Goal: Task Accomplishment & Management: Manage account settings

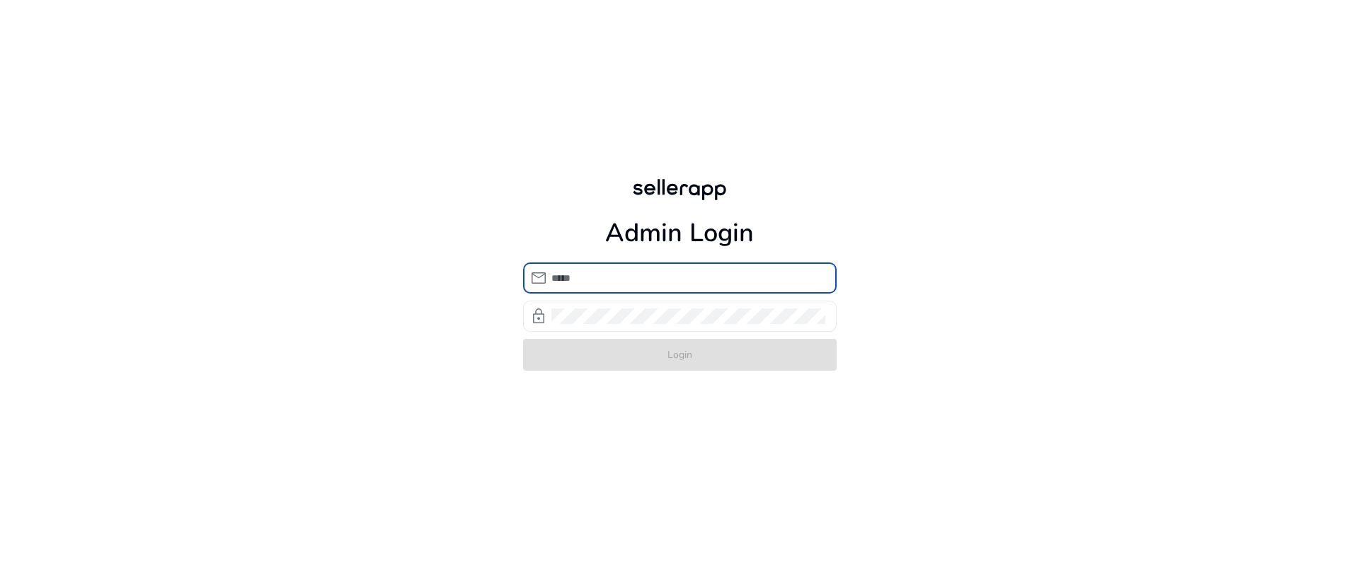
type input "**********"
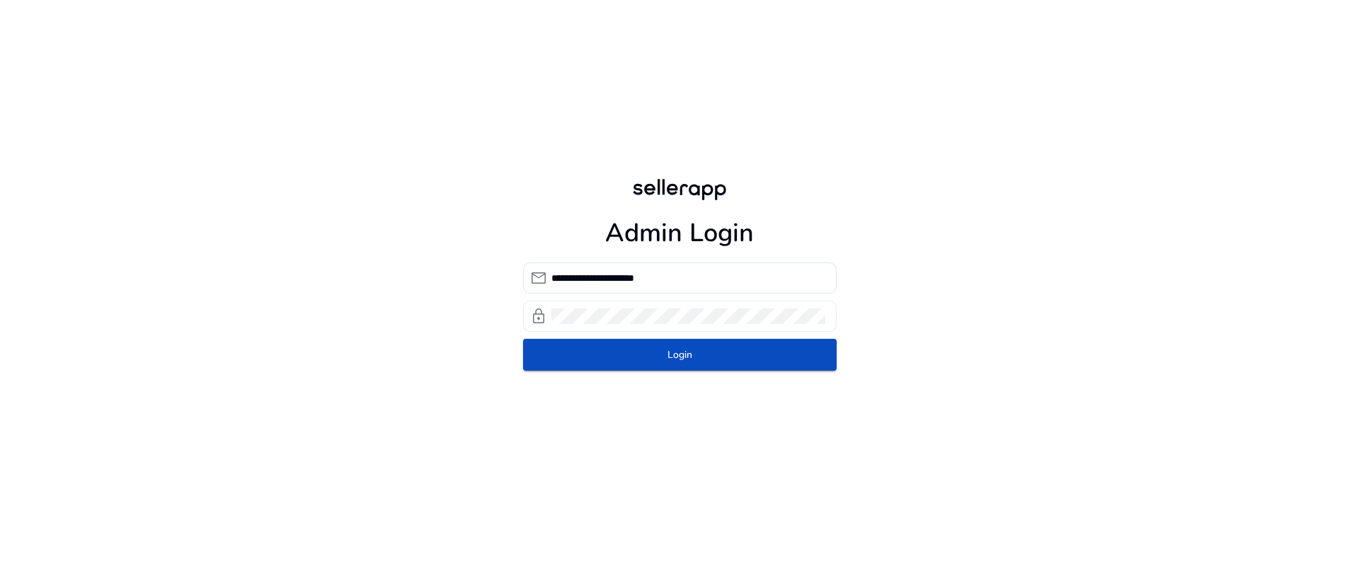
click at [642, 326] on div at bounding box center [689, 316] width 274 height 31
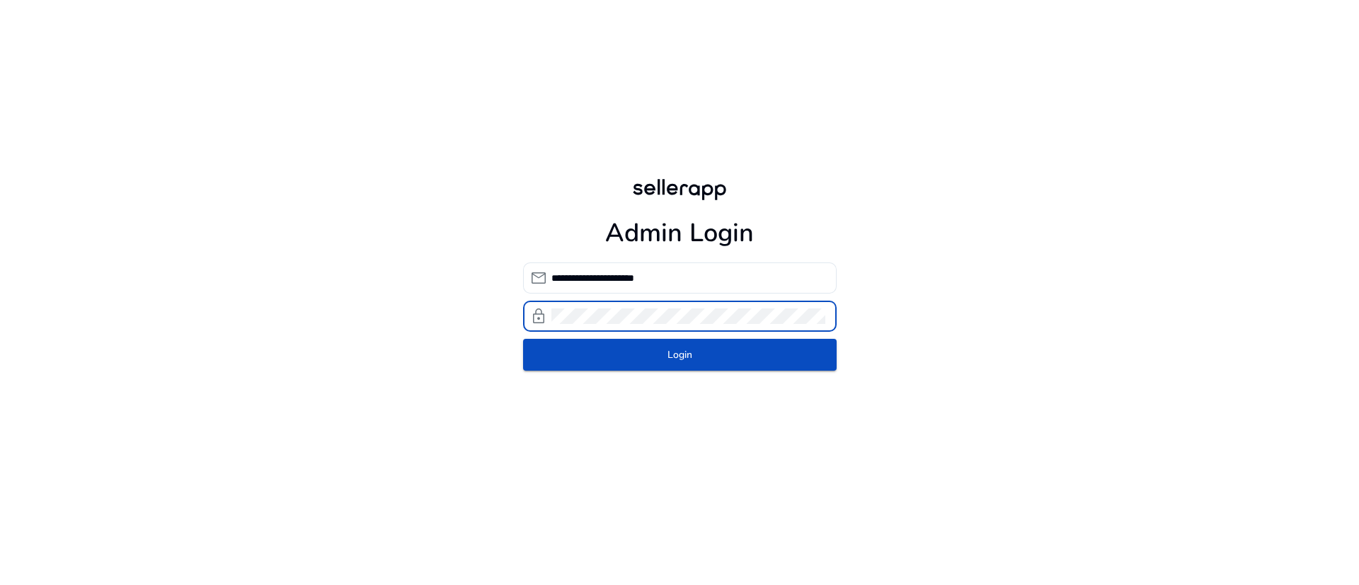
click button "Login" at bounding box center [680, 355] width 314 height 32
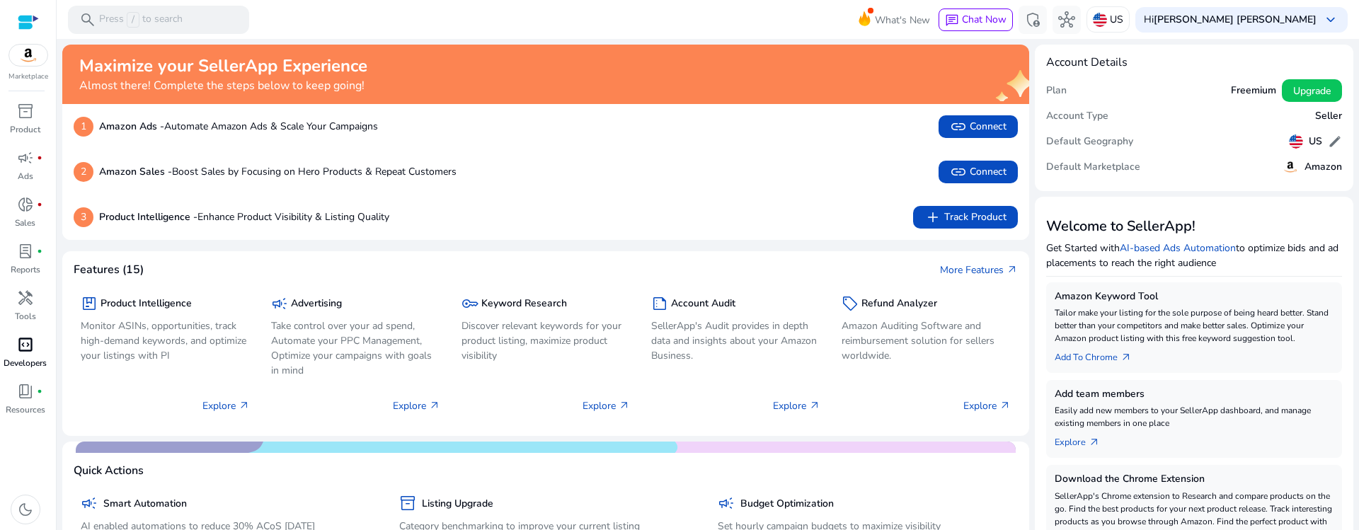
click at [14, 345] on div "code_blocks" at bounding box center [26, 344] width 40 height 23
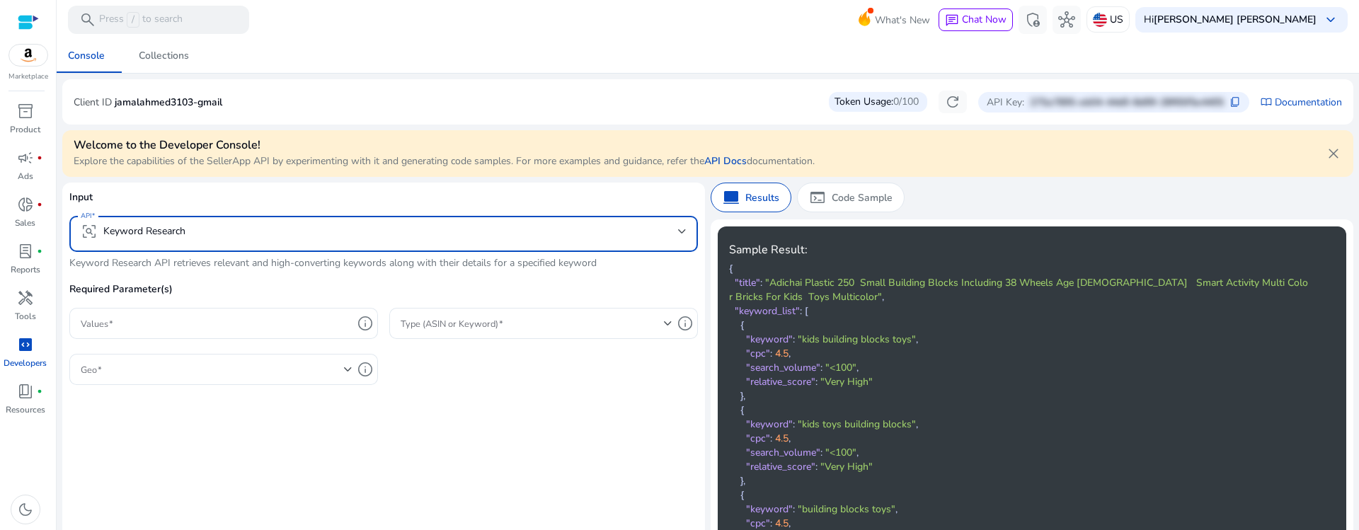
click at [236, 227] on mat-select-trigger "frame_inspect Keyword Research" at bounding box center [380, 231] width 598 height 17
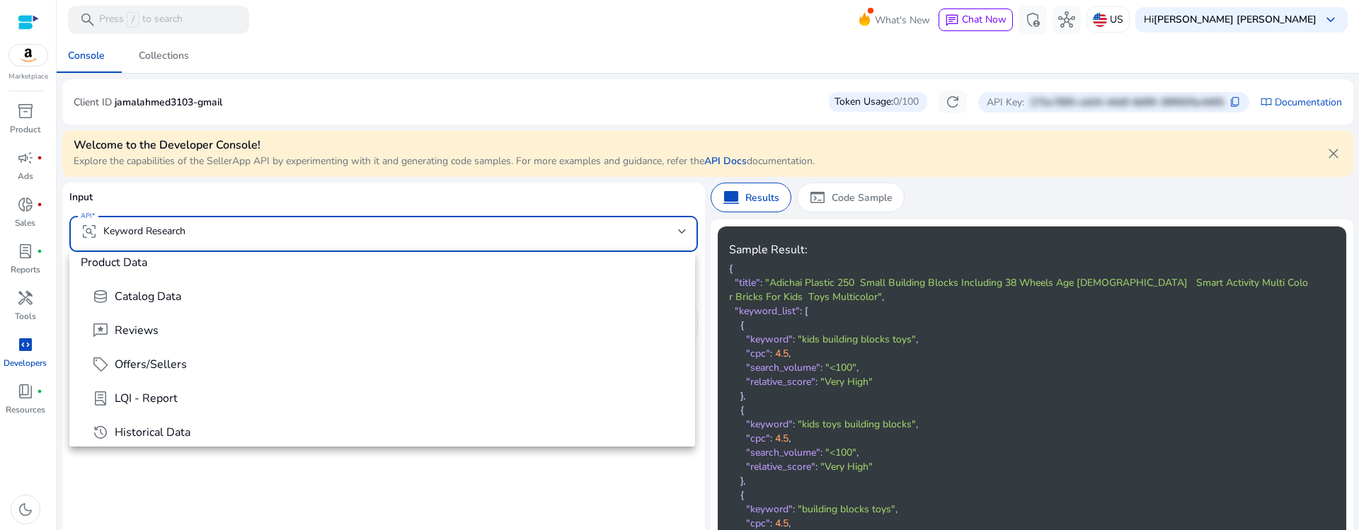
scroll to position [215, 0]
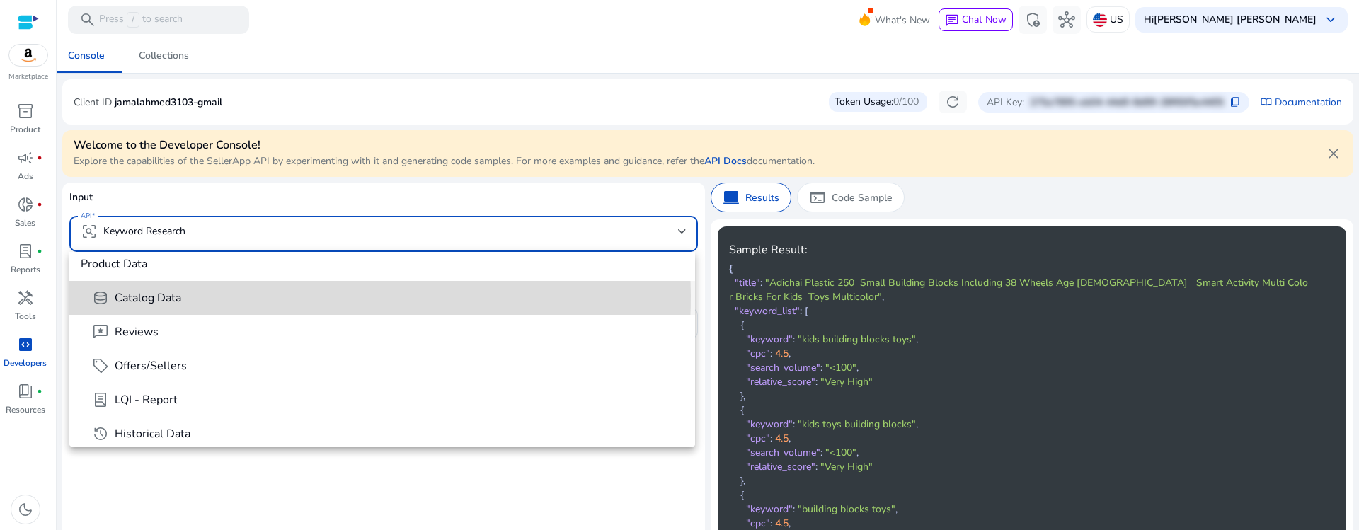
click at [173, 295] on span "Catalog Data" at bounding box center [148, 298] width 67 height 16
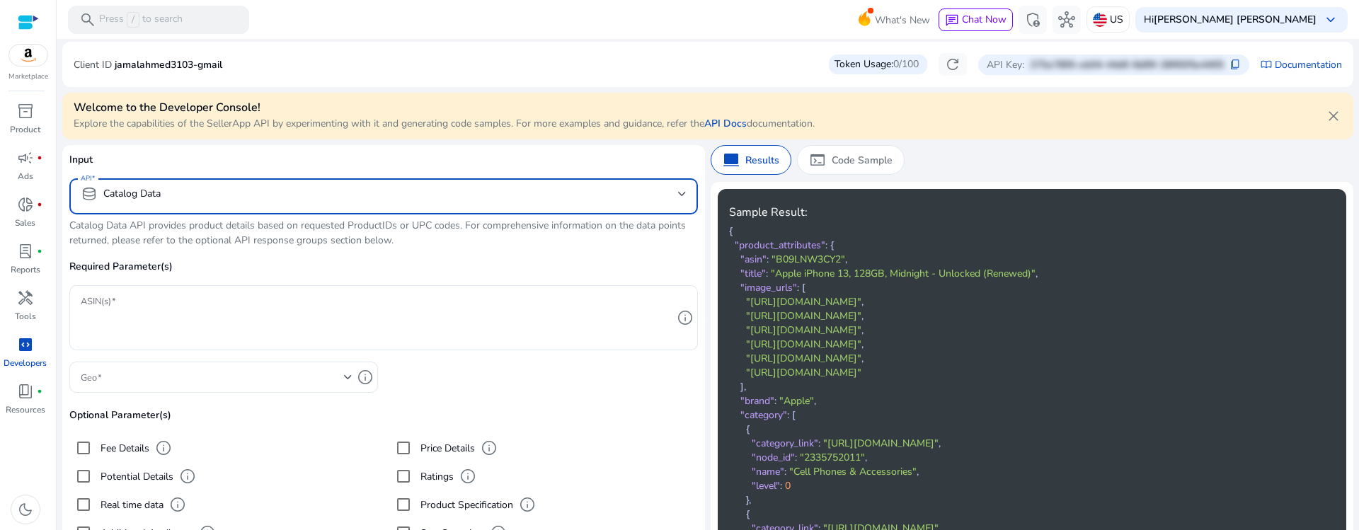
scroll to position [38, 0]
click at [275, 306] on textarea "ASIN(s)" at bounding box center [377, 317] width 592 height 51
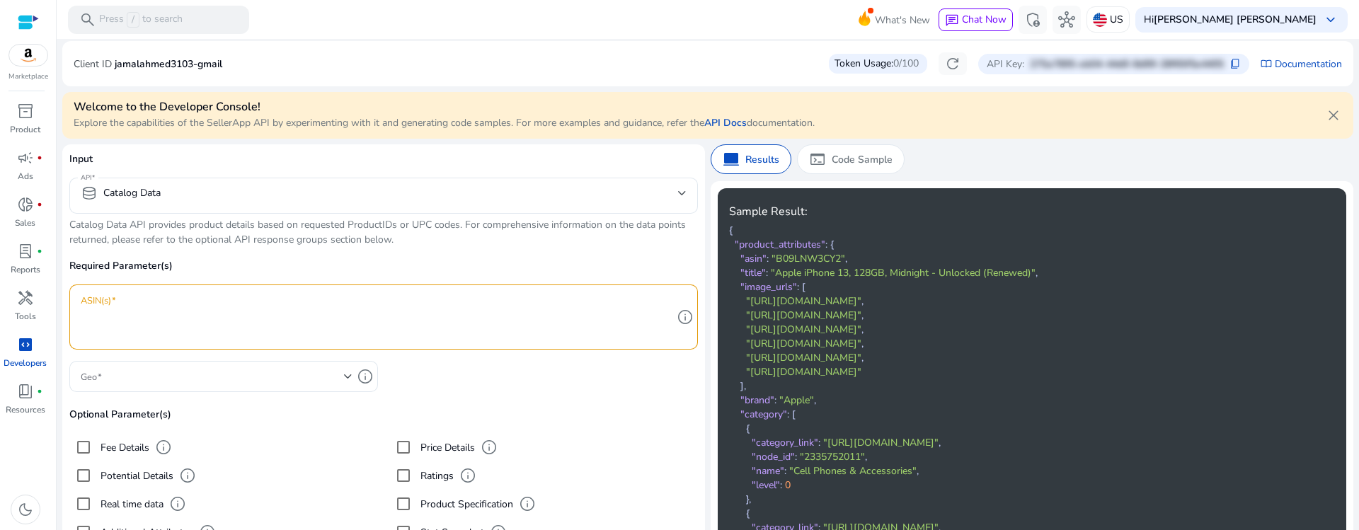
scroll to position [0, 0]
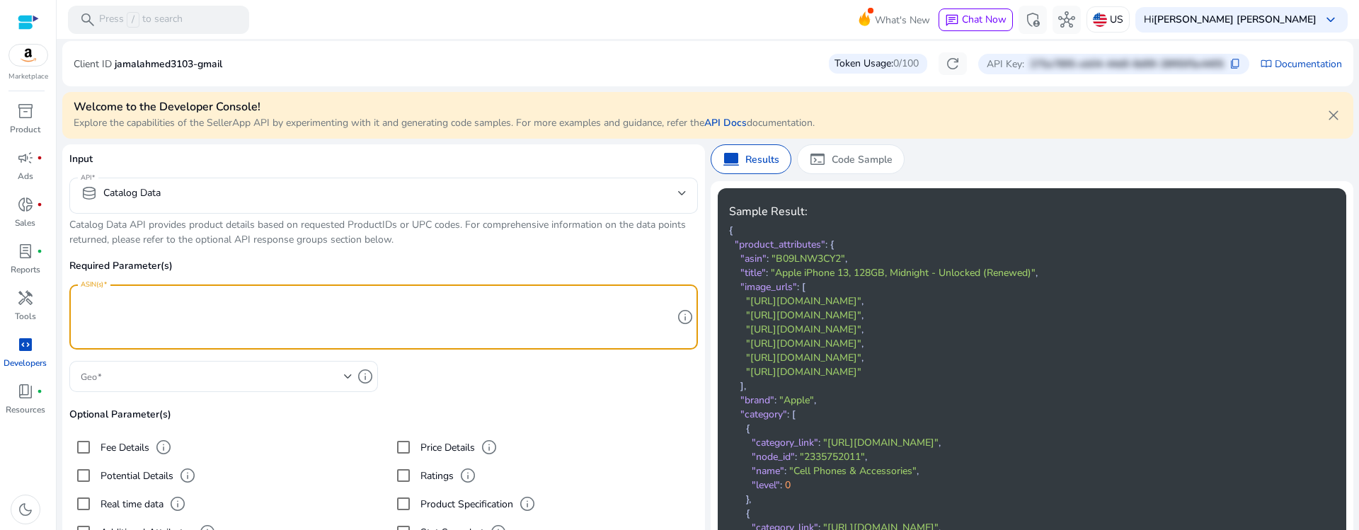
paste textarea "**********"
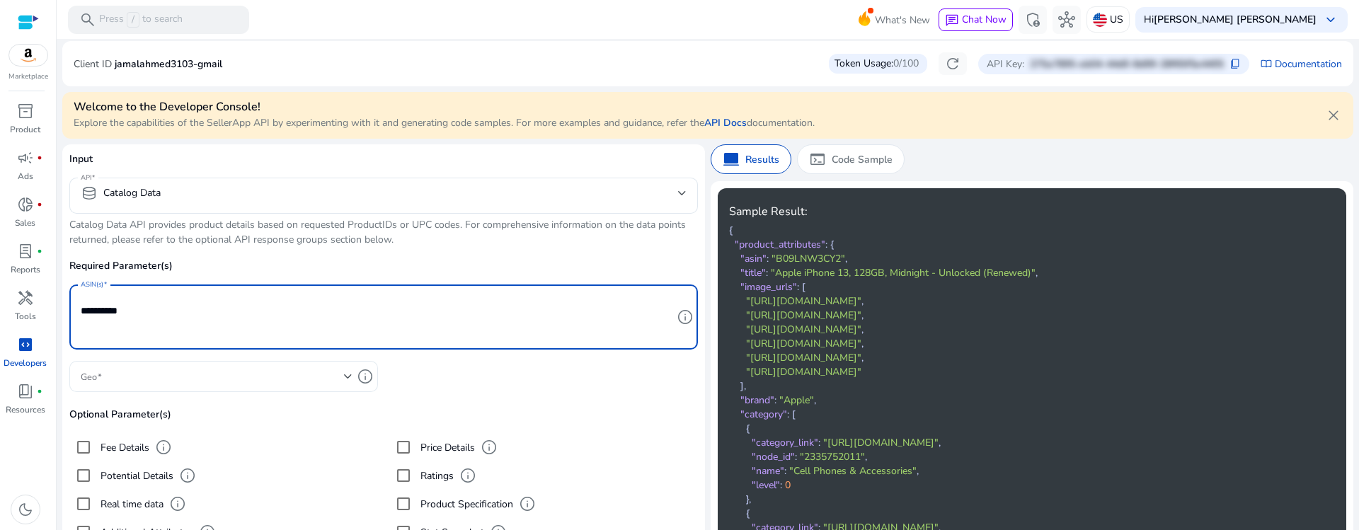
type textarea "**********"
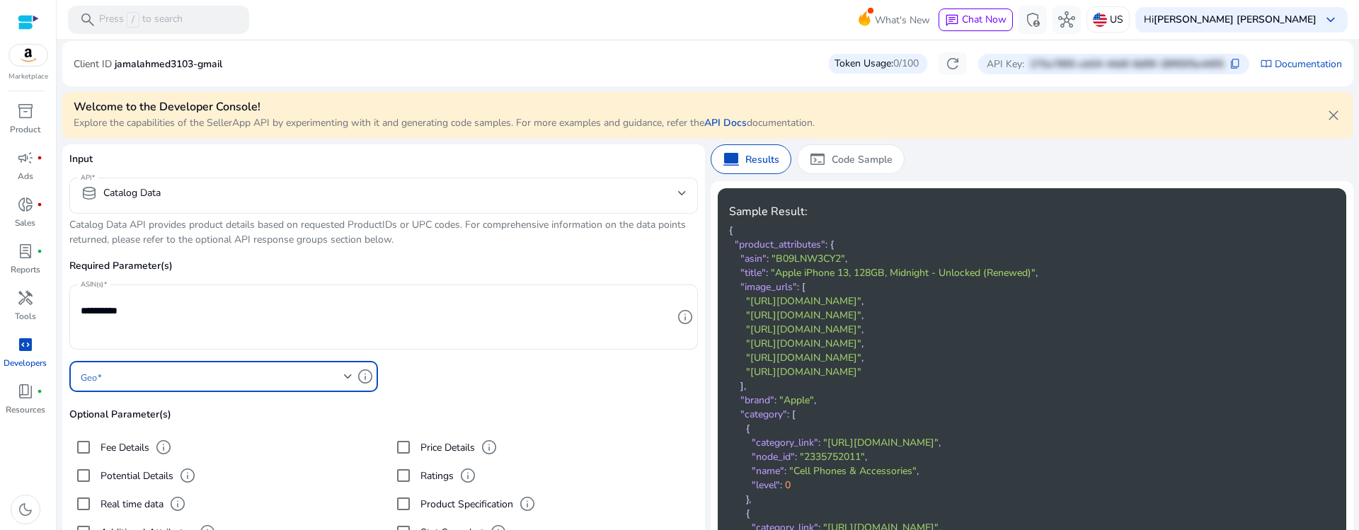
click at [156, 371] on span at bounding box center [212, 377] width 263 height 16
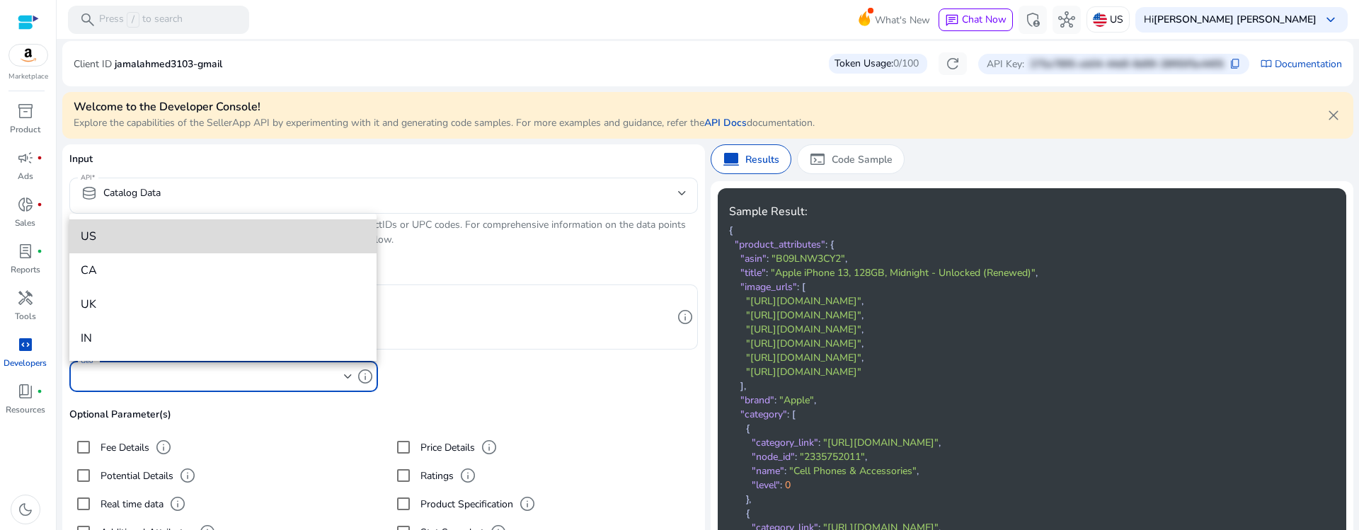
click at [123, 236] on span "US" at bounding box center [223, 237] width 285 height 16
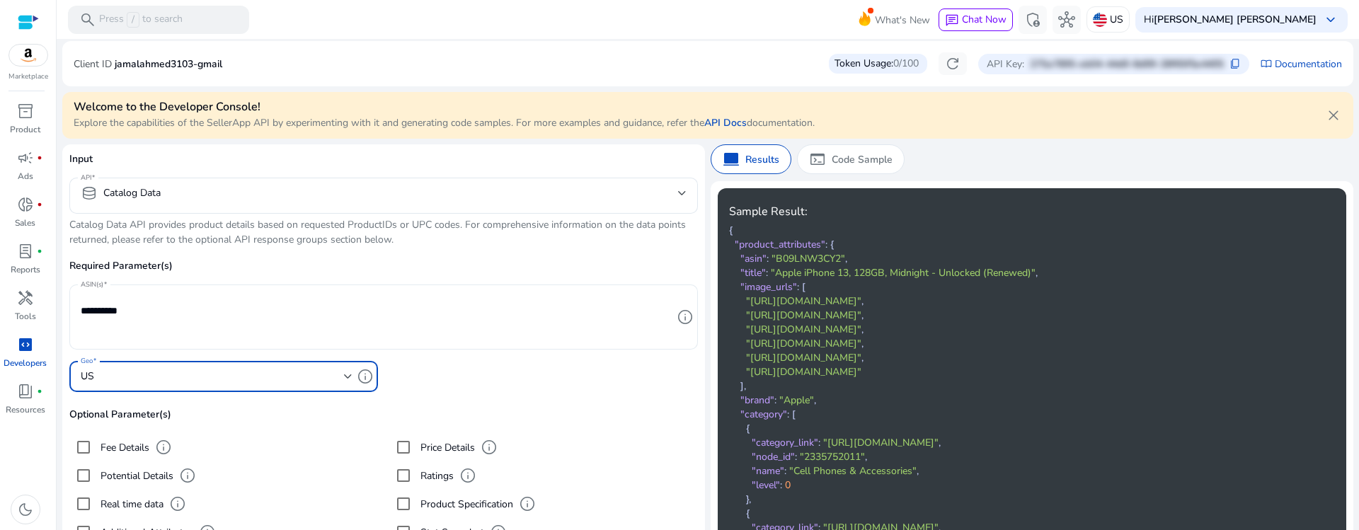
scroll to position [127, 0]
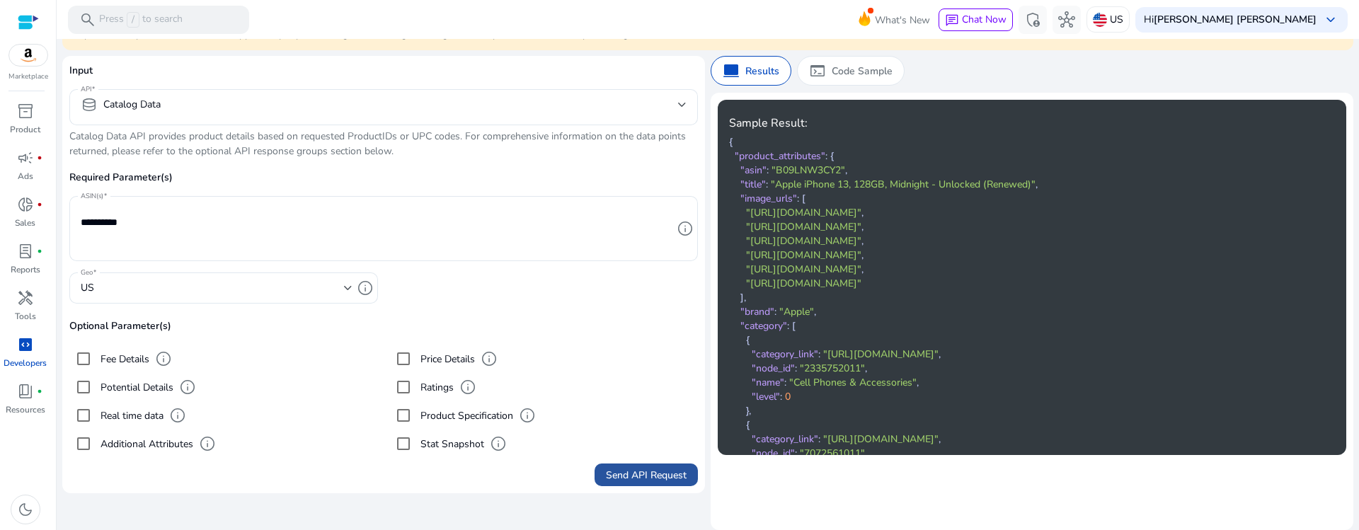
click at [617, 480] on span "Send API Request" at bounding box center [646, 475] width 81 height 15
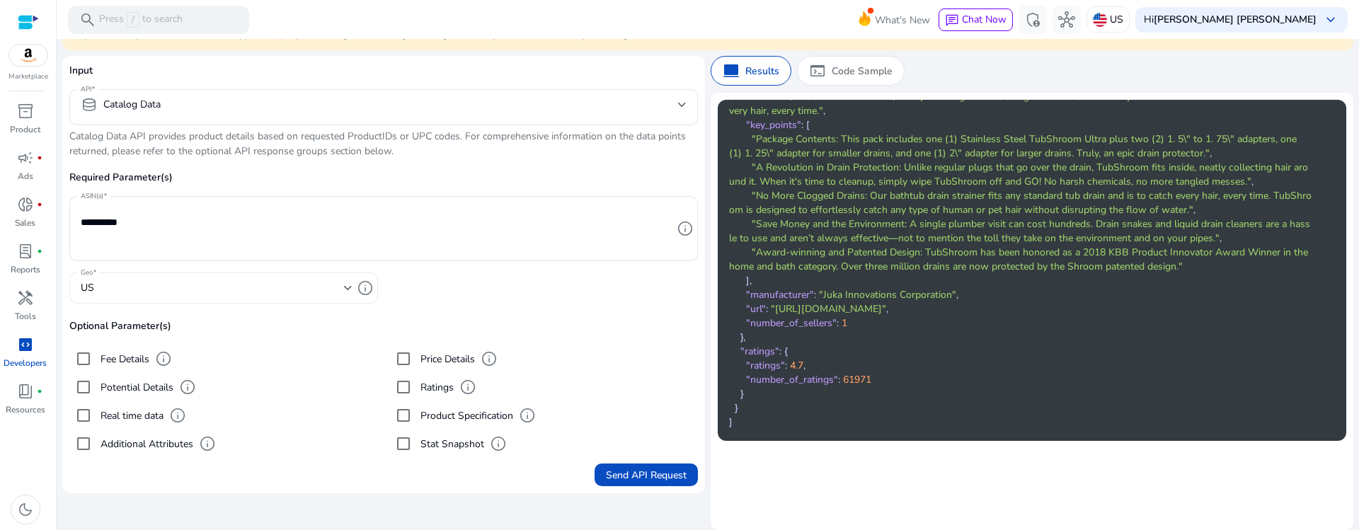
scroll to position [0, 0]
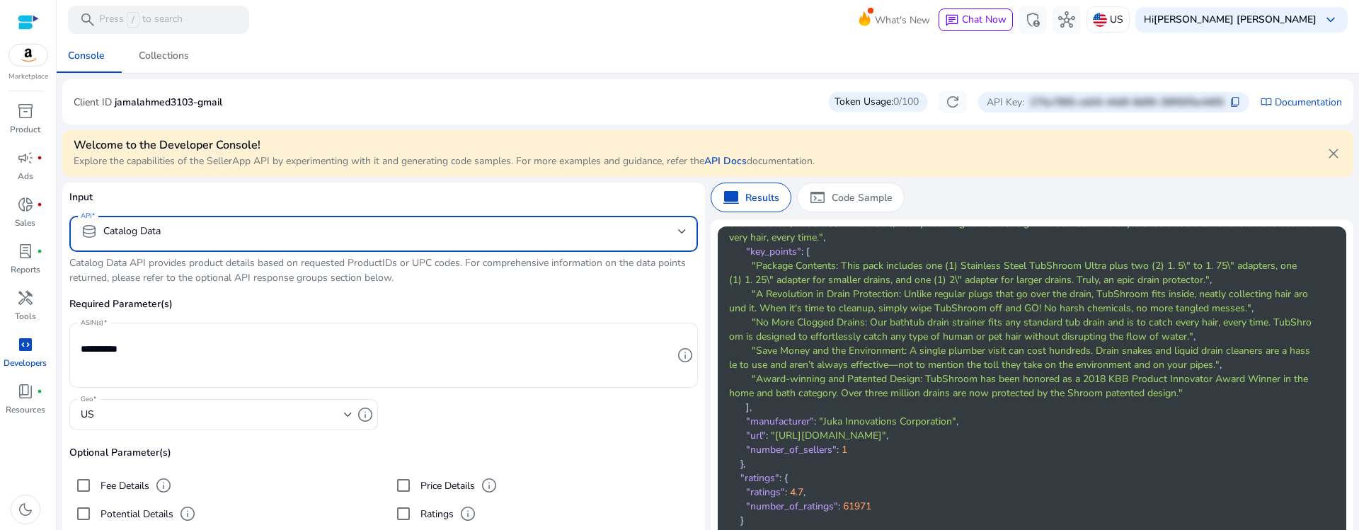
click at [199, 244] on mat-select "database Catalog Data" at bounding box center [384, 234] width 606 height 22
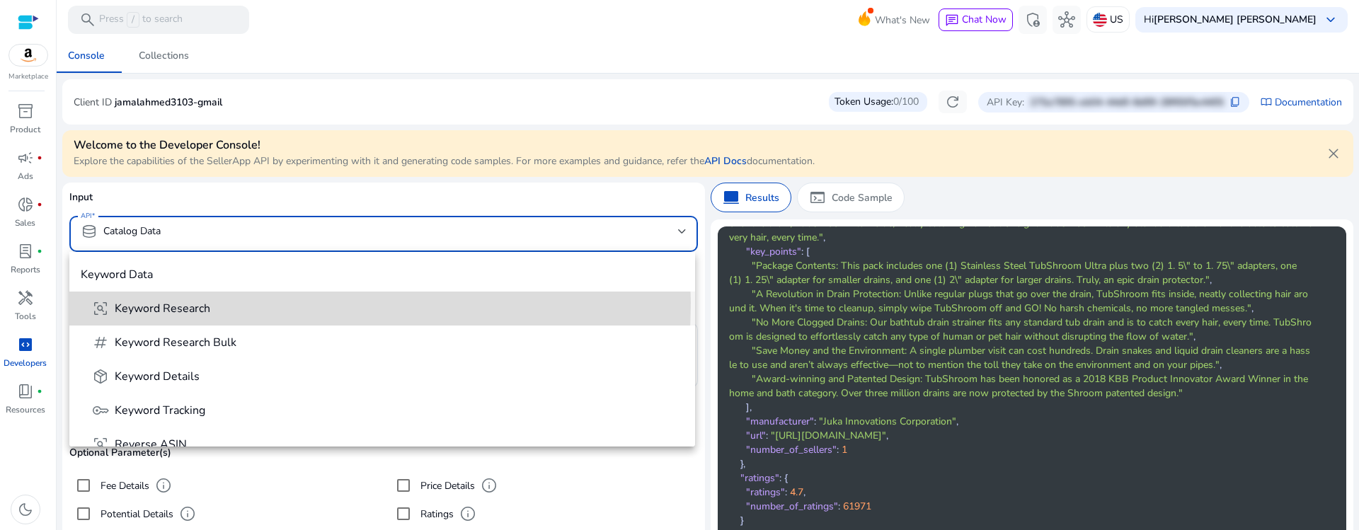
click at [206, 303] on span "Keyword Research" at bounding box center [163, 309] width 96 height 16
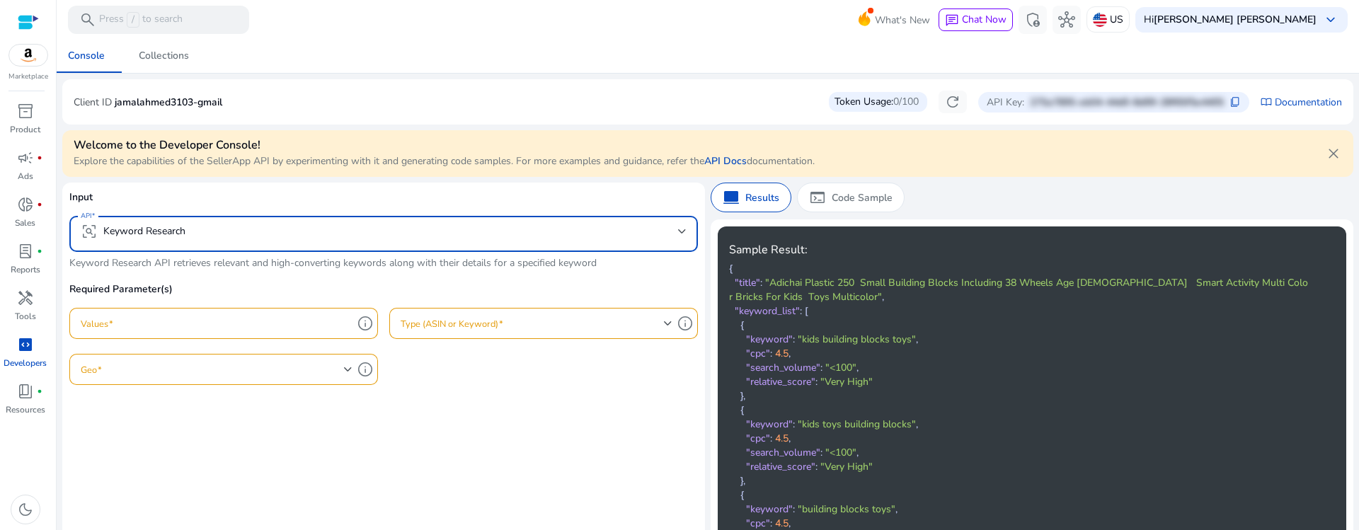
click at [164, 324] on input "Values" at bounding box center [217, 324] width 272 height 16
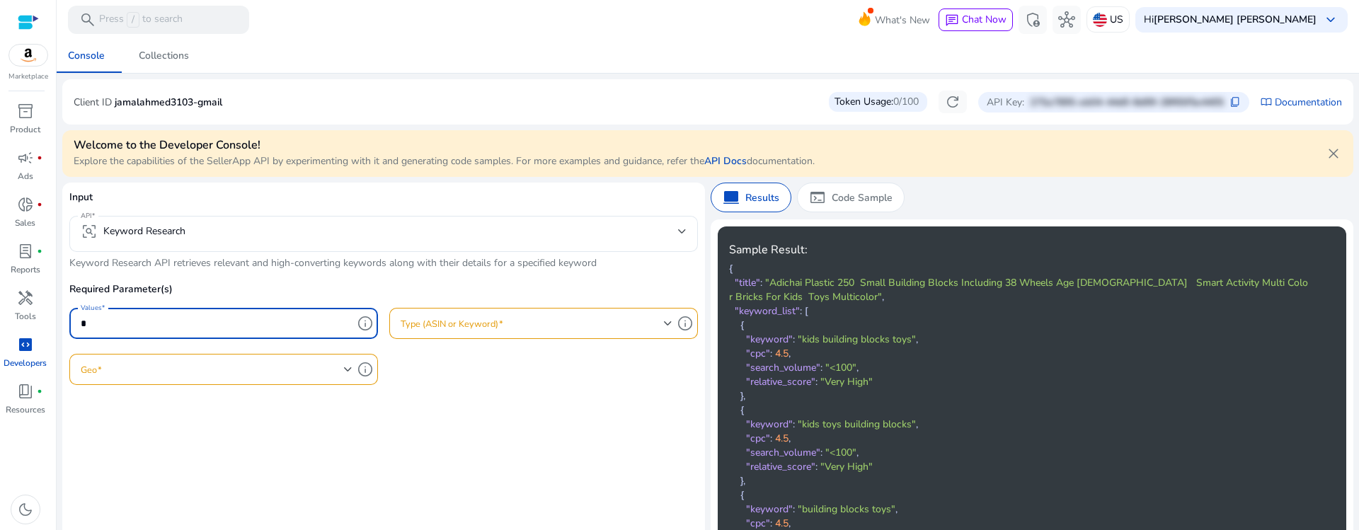
click at [508, 319] on span at bounding box center [532, 324] width 263 height 16
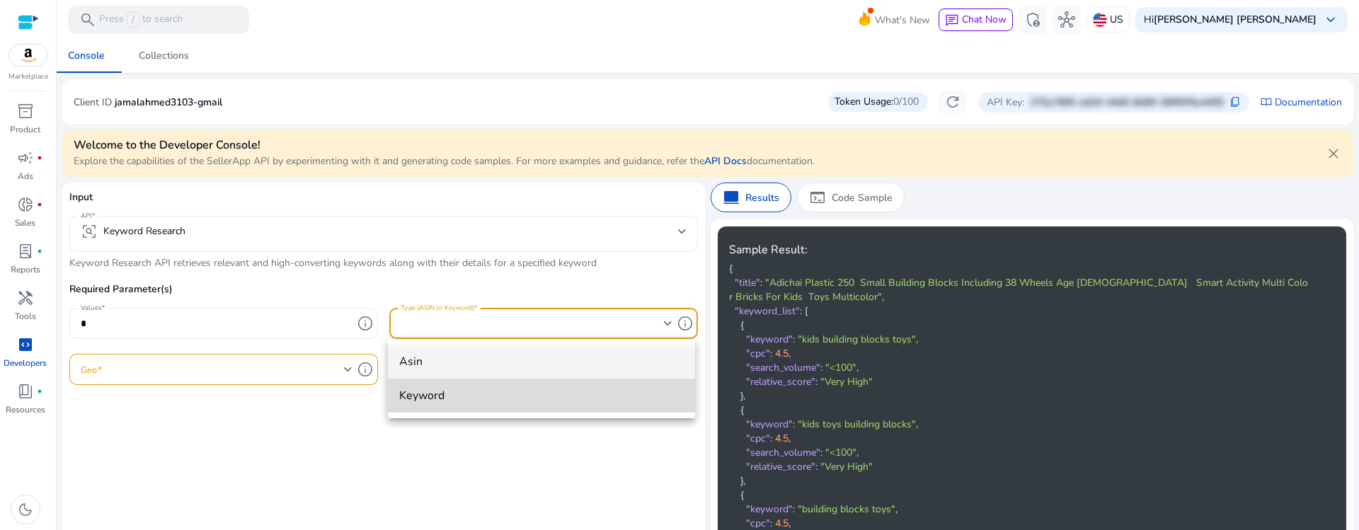
click at [432, 392] on span "keyword" at bounding box center [541, 396] width 285 height 16
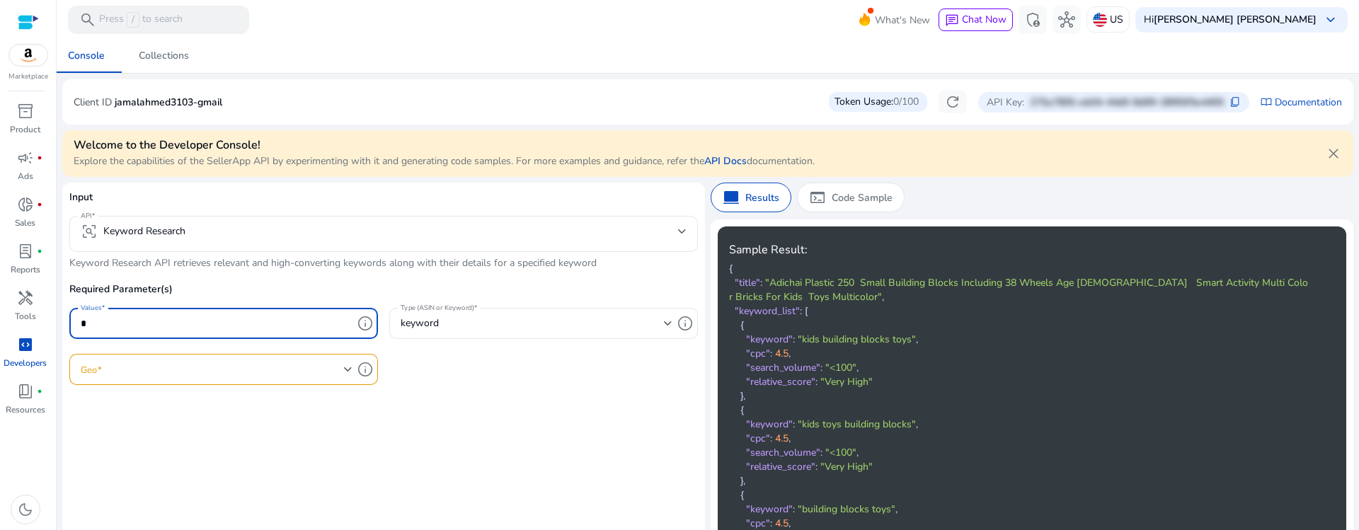
click at [127, 317] on input "*" at bounding box center [217, 324] width 272 height 16
type input "****"
click at [185, 377] on div at bounding box center [217, 369] width 272 height 17
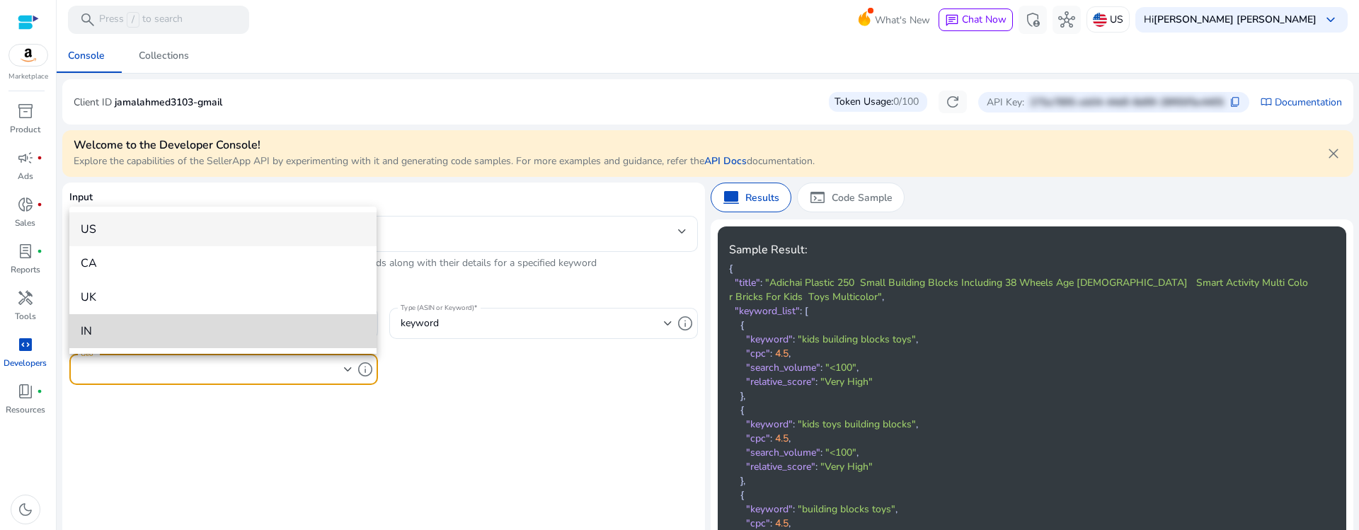
click at [152, 333] on span "IN" at bounding box center [223, 332] width 285 height 16
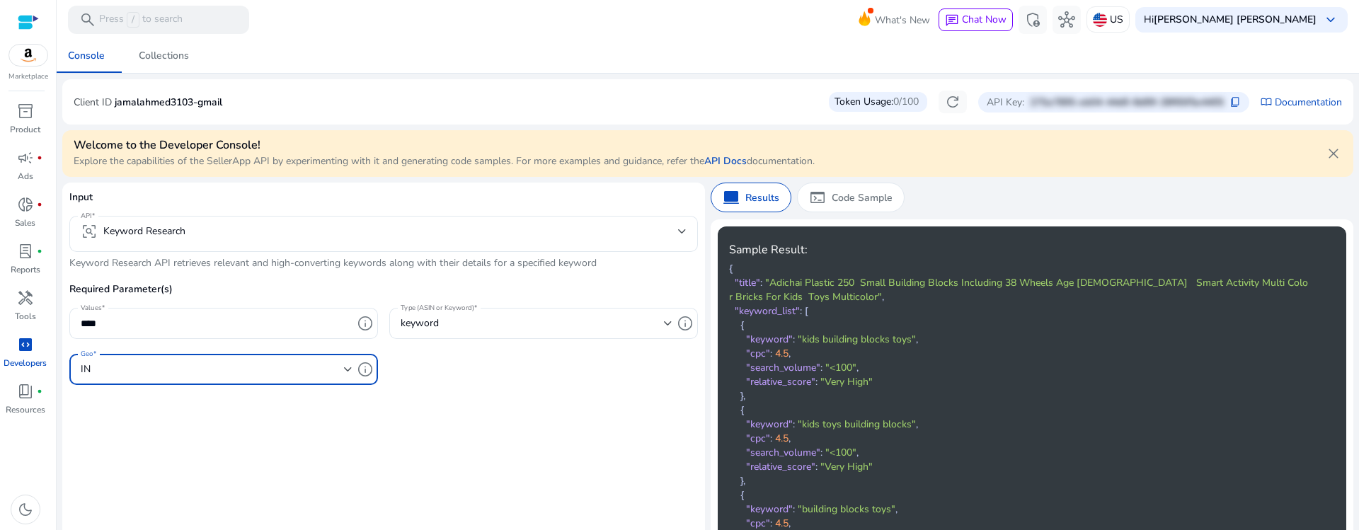
scroll to position [96, 0]
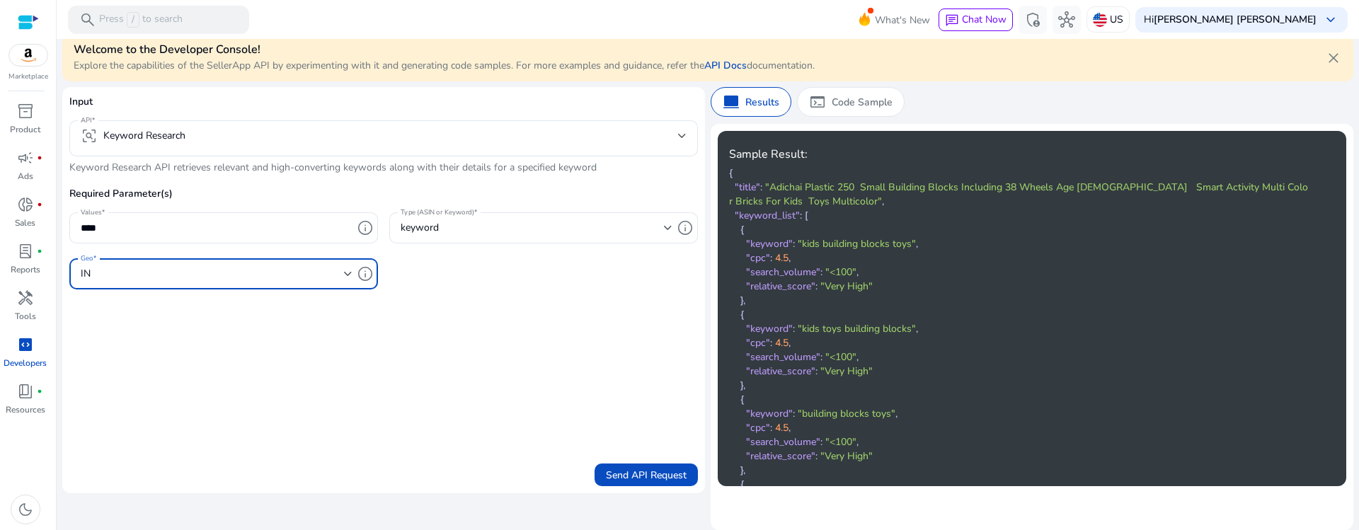
click at [117, 273] on div "IN" at bounding box center [212, 274] width 263 height 16
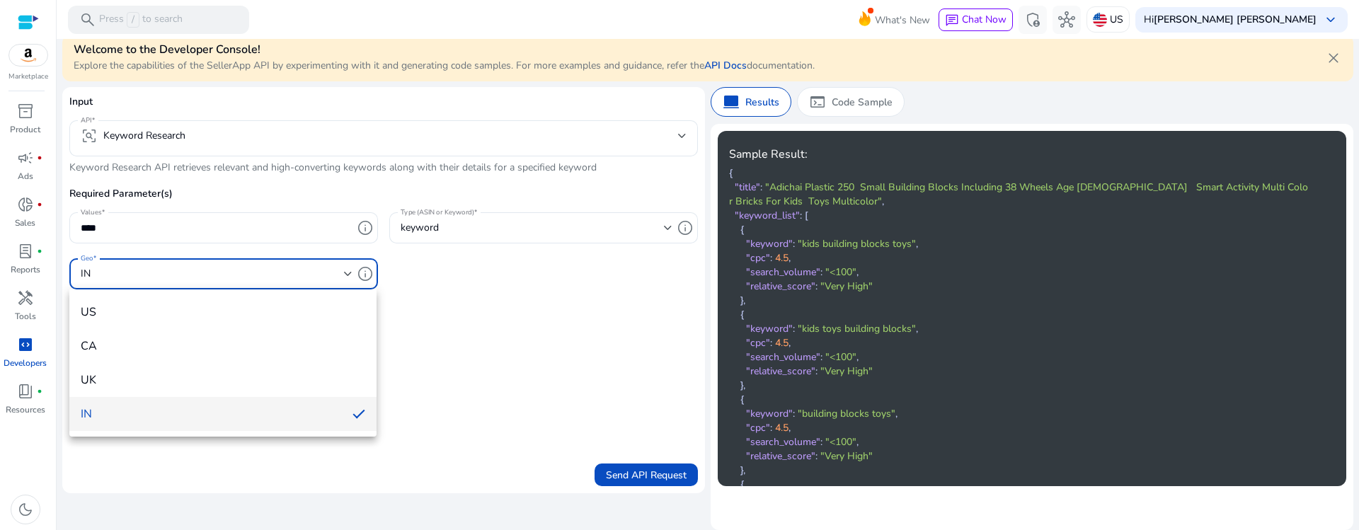
click at [637, 479] on div at bounding box center [679, 265] width 1359 height 530
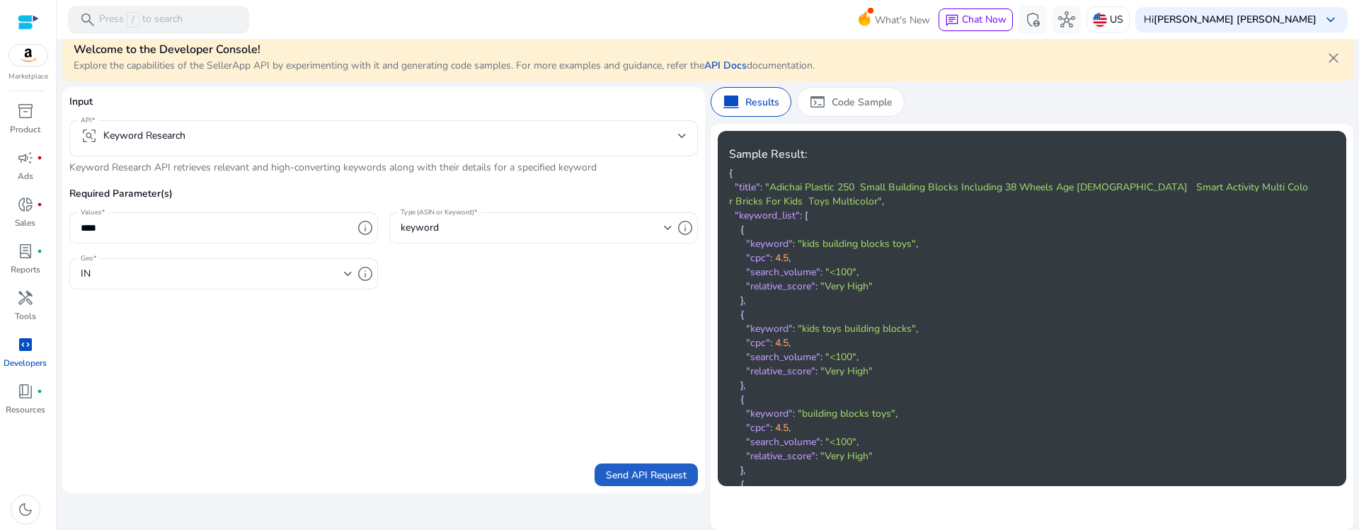
click at [637, 479] on span "Send API Request" at bounding box center [646, 475] width 81 height 15
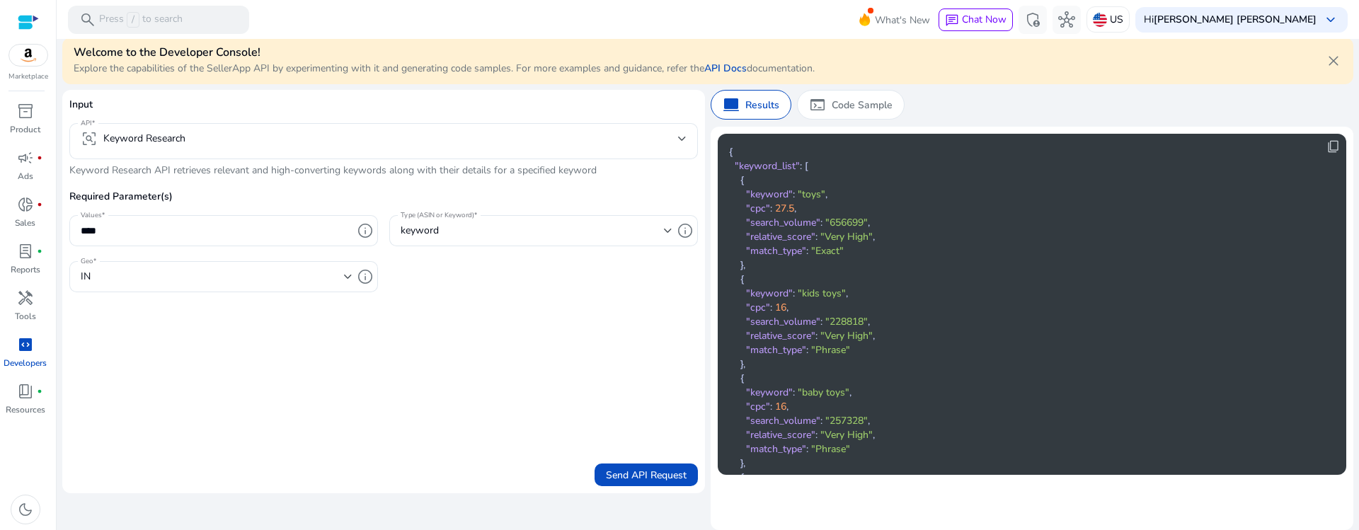
scroll to position [0, 0]
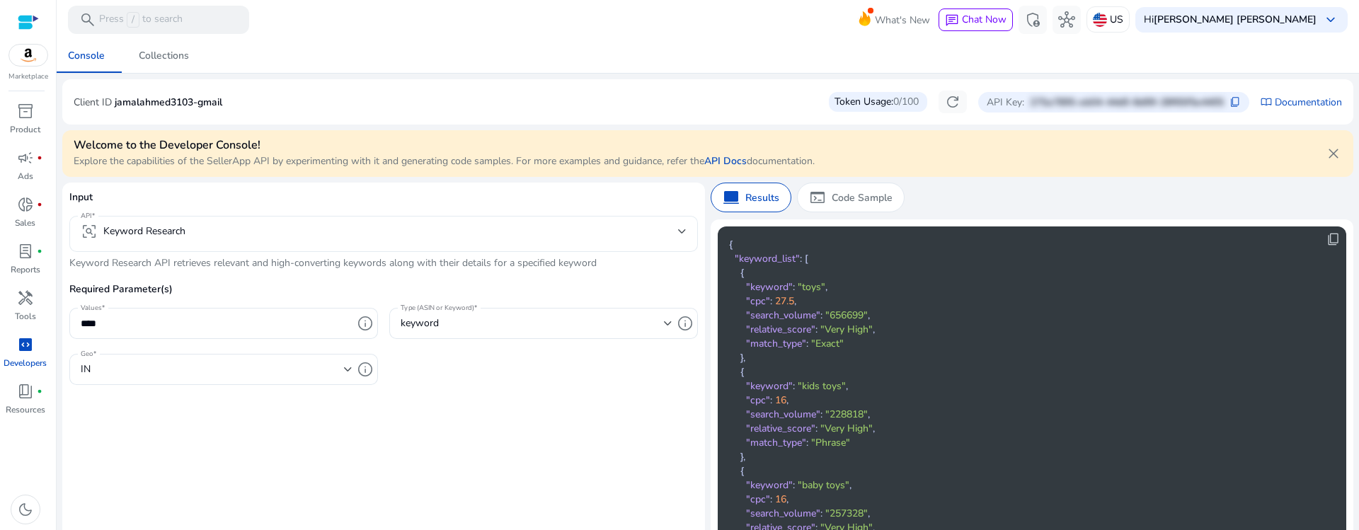
click at [181, 239] on div "frame_inspect Keyword Research" at bounding box center [133, 231] width 105 height 17
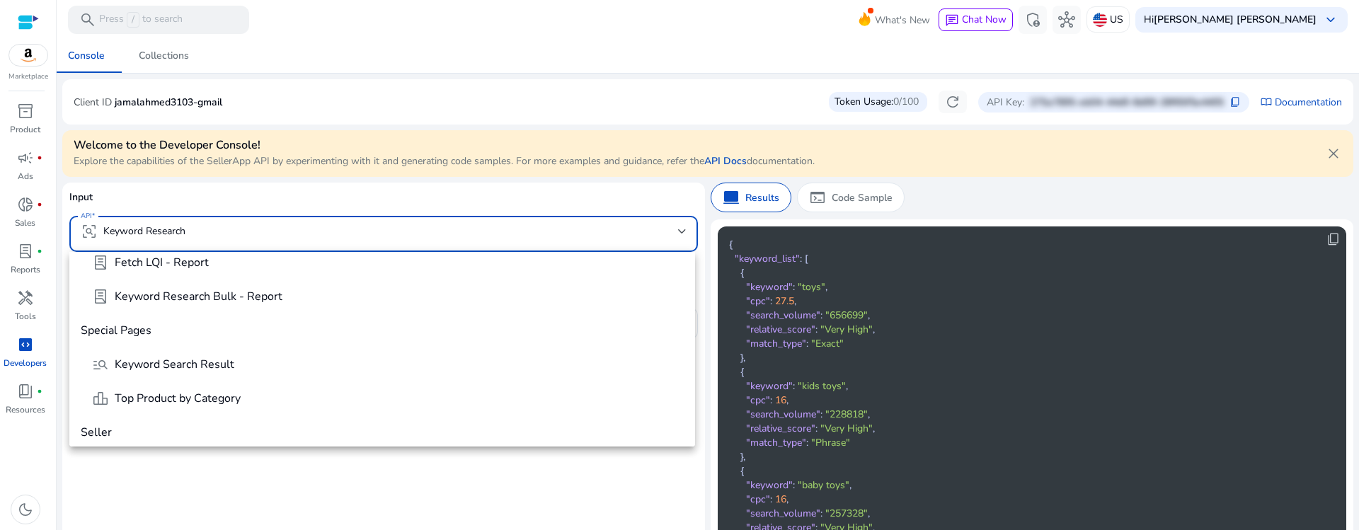
scroll to position [590, 0]
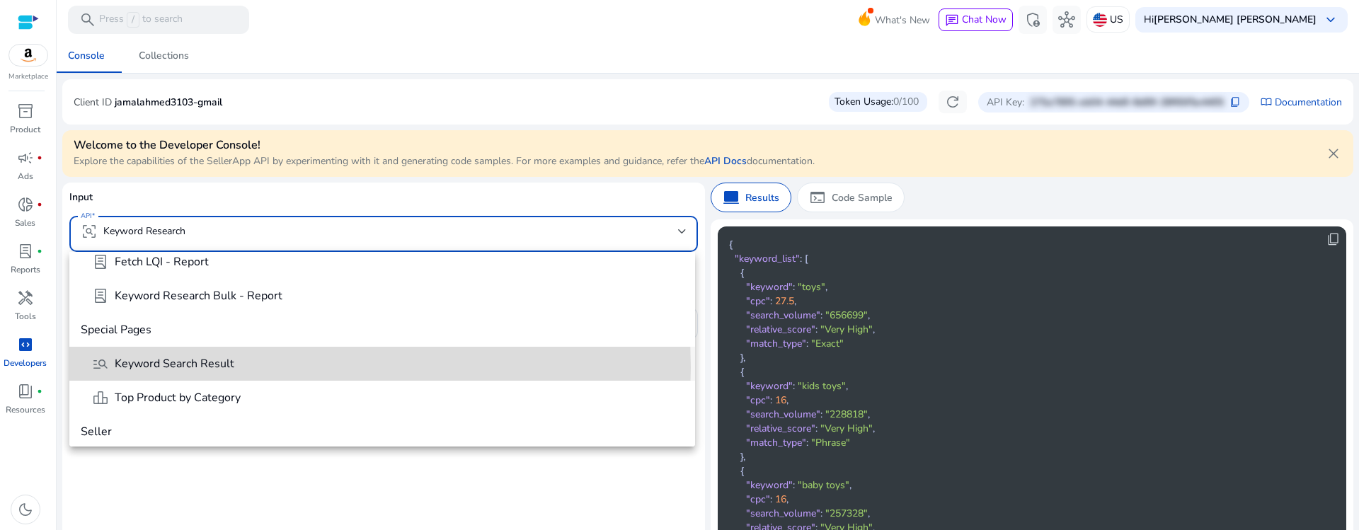
click at [214, 367] on span "Keyword Search Result" at bounding box center [175, 364] width 120 height 16
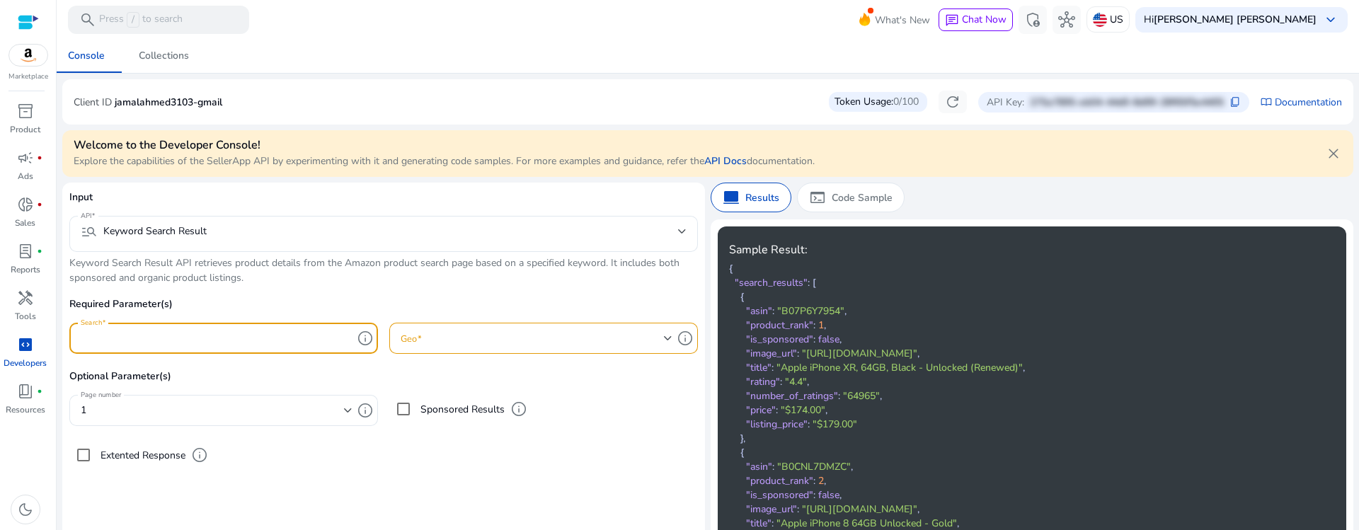
click at [159, 344] on input "Search" at bounding box center [217, 339] width 272 height 16
type input "****"
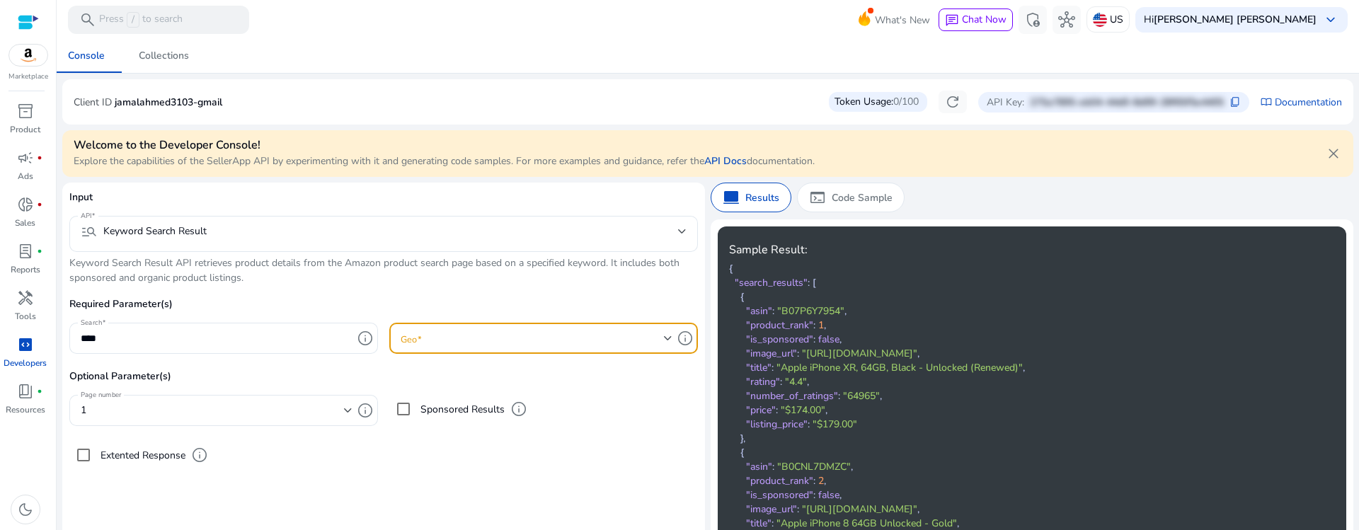
click at [487, 336] on span at bounding box center [532, 339] width 263 height 16
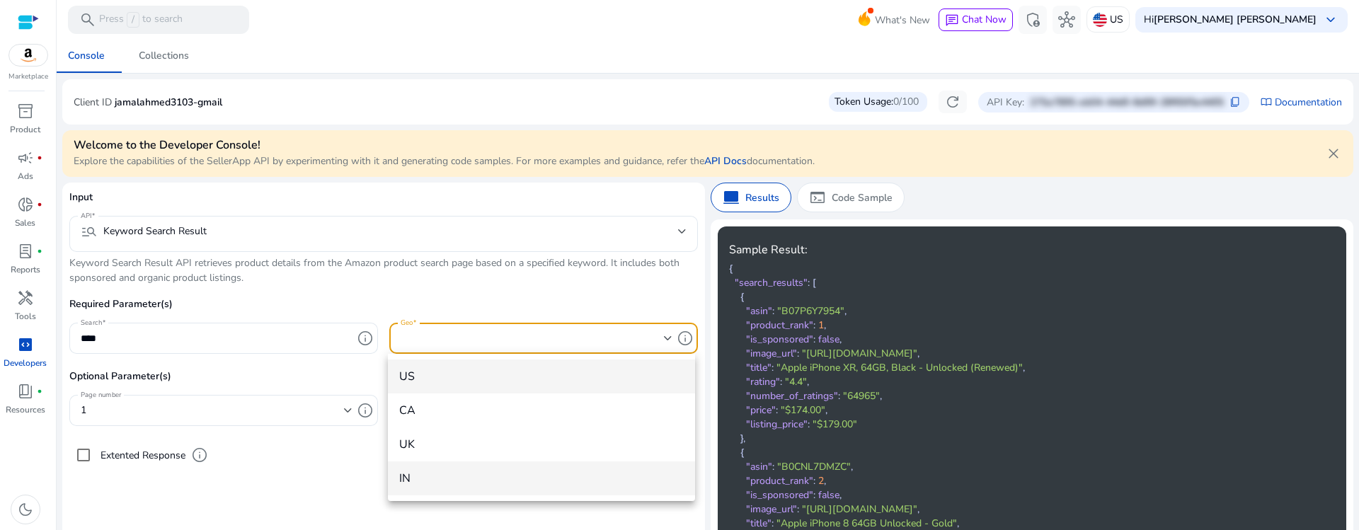
click at [408, 476] on span "IN" at bounding box center [541, 479] width 285 height 16
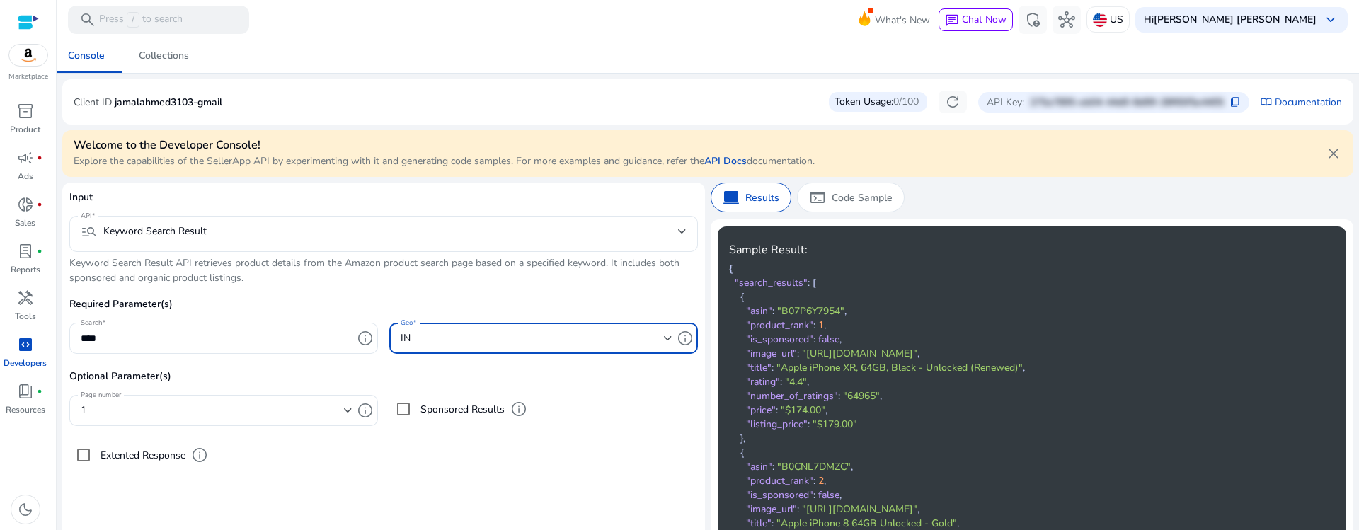
scroll to position [96, 0]
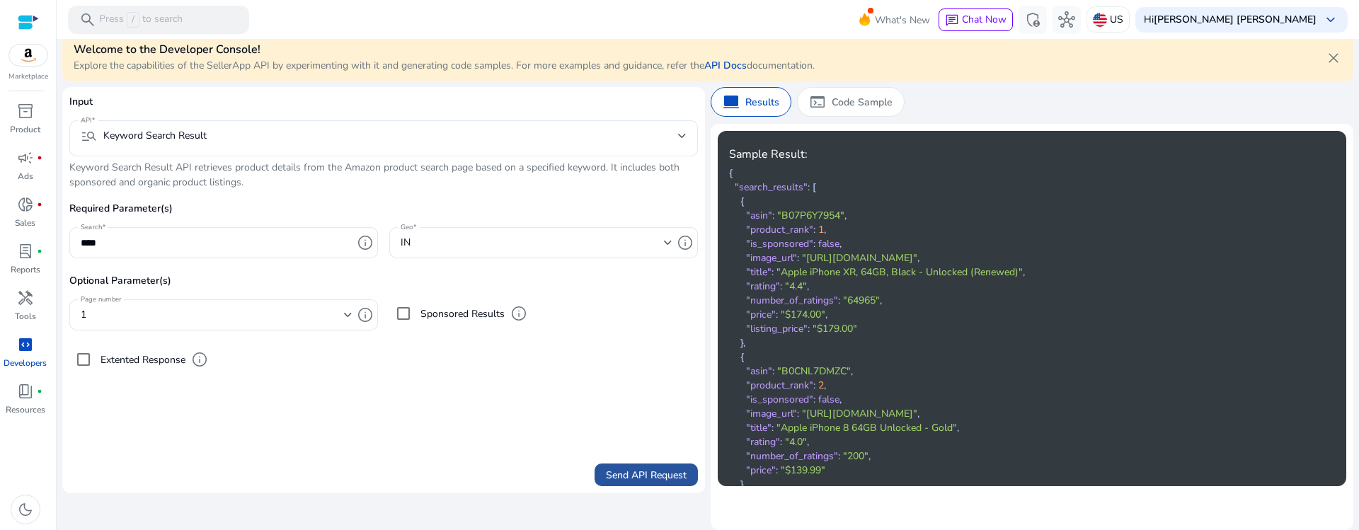
click at [690, 472] on span "submit" at bounding box center [646, 475] width 103 height 34
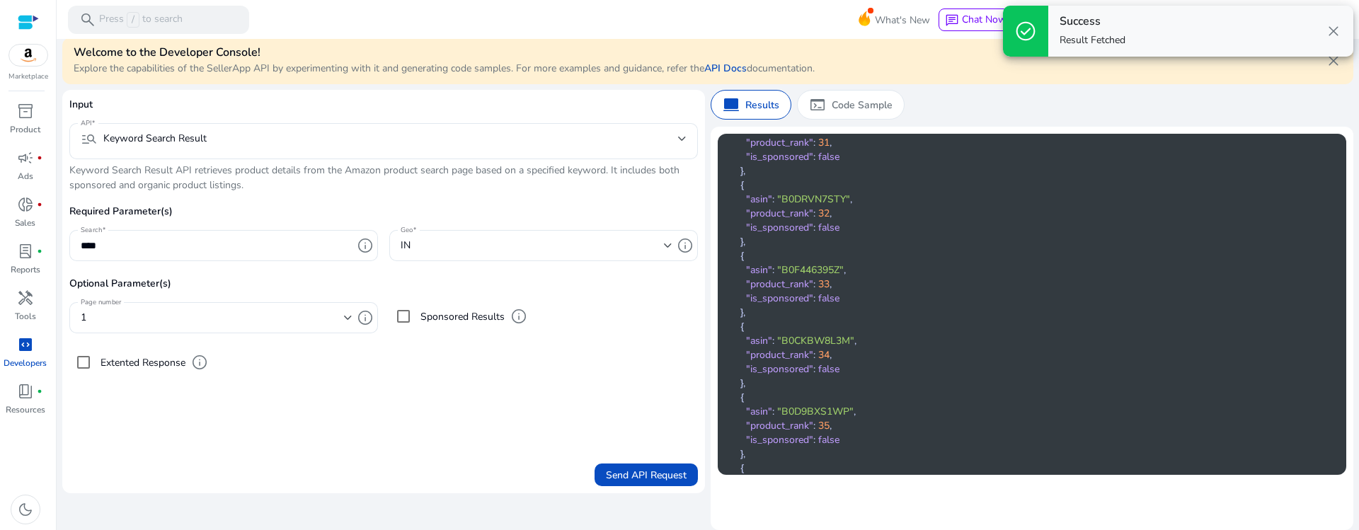
scroll to position [1270, 0]
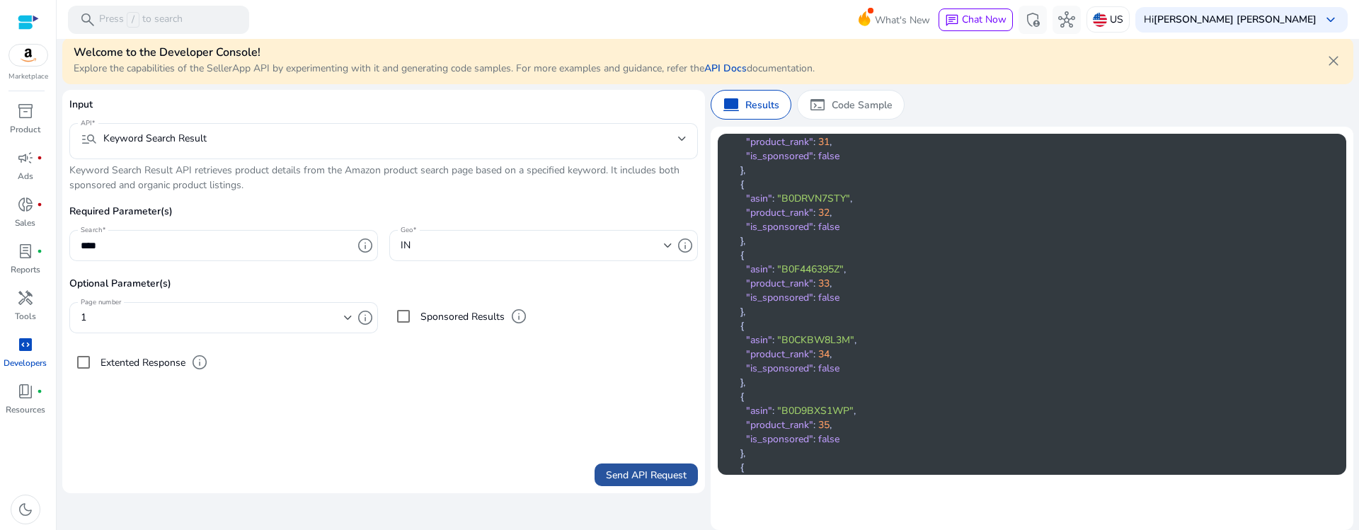
click at [610, 465] on span "submit" at bounding box center [646, 475] width 103 height 34
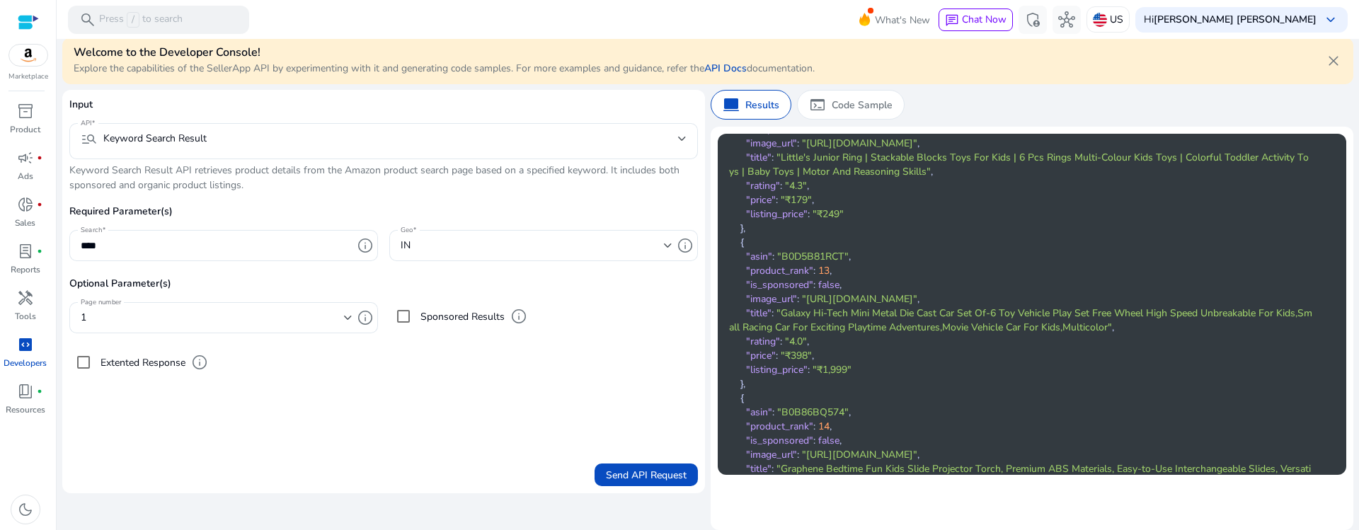
scroll to position [435, 0]
click at [27, 158] on span "campaign" at bounding box center [25, 157] width 17 height 17
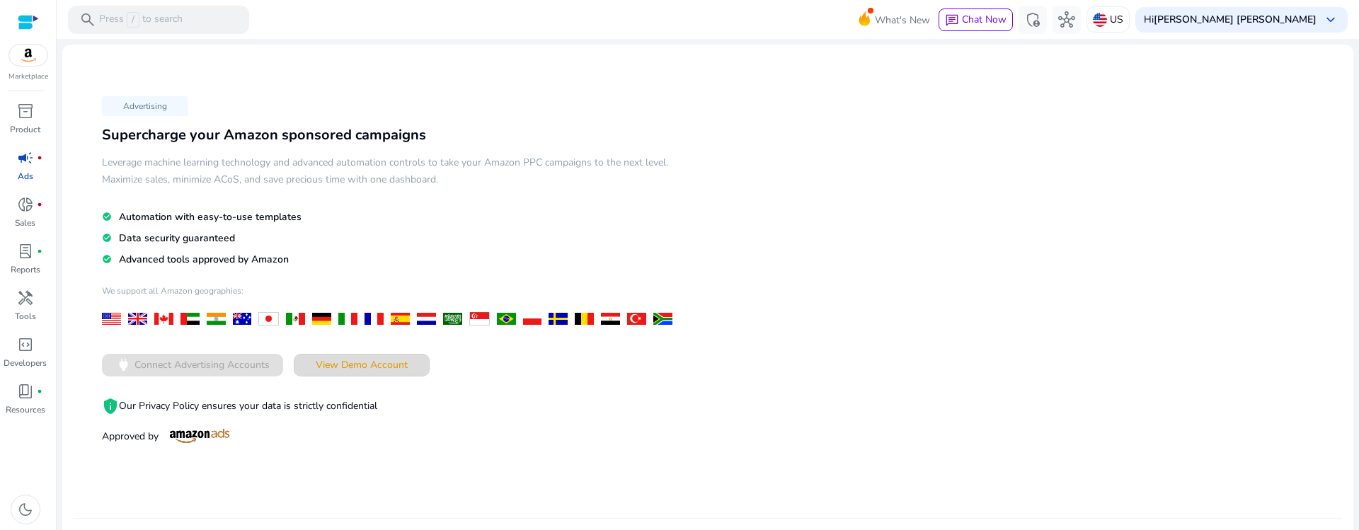
click at [342, 354] on span at bounding box center [362, 365] width 135 height 34
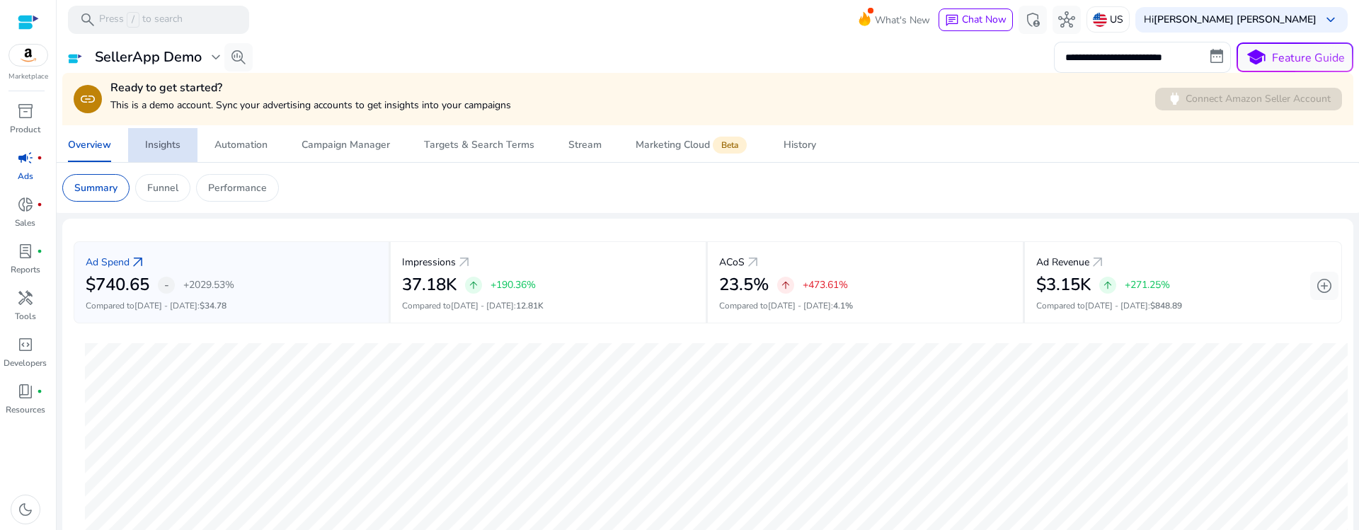
click at [171, 135] on span "Insights" at bounding box center [162, 145] width 35 height 34
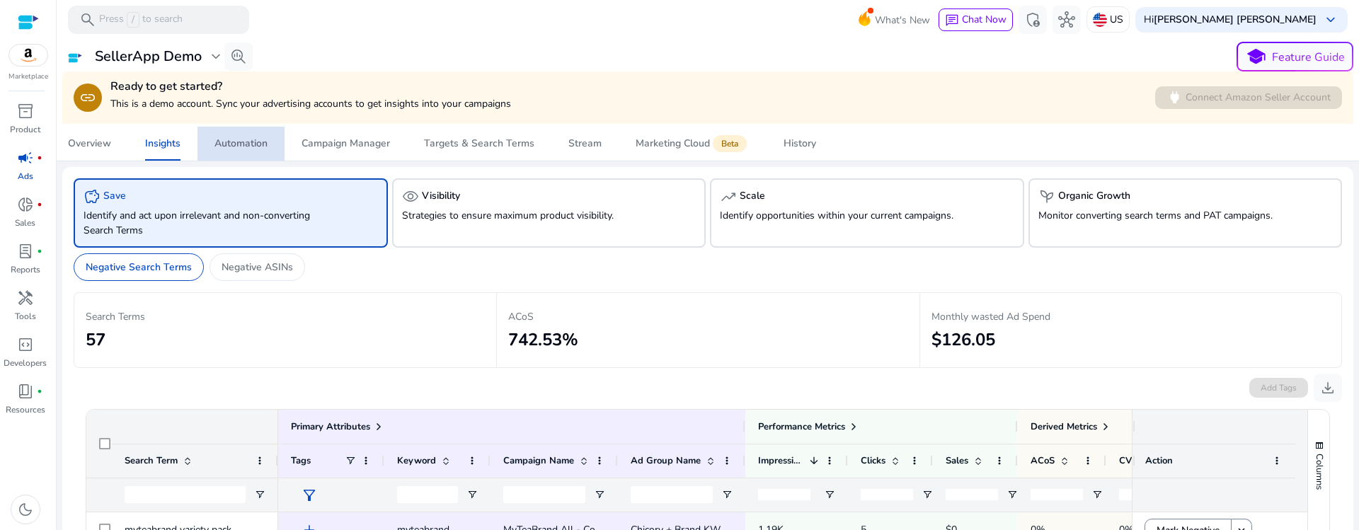
click at [277, 147] on link "Automation" at bounding box center [241, 144] width 87 height 34
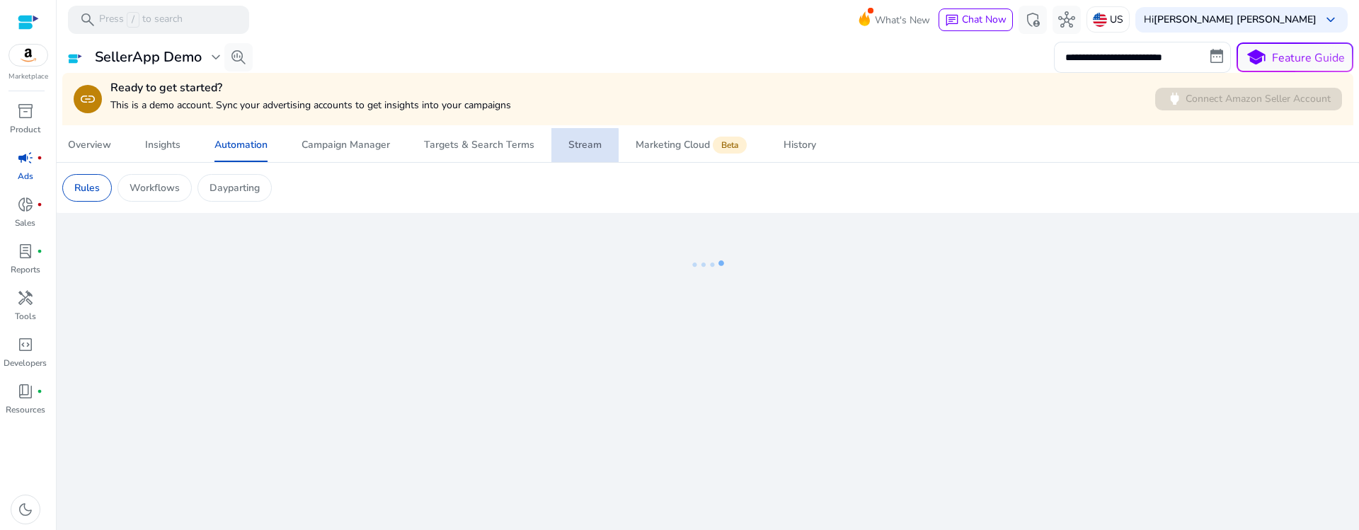
click at [570, 154] on span "Stream" at bounding box center [584, 145] width 33 height 34
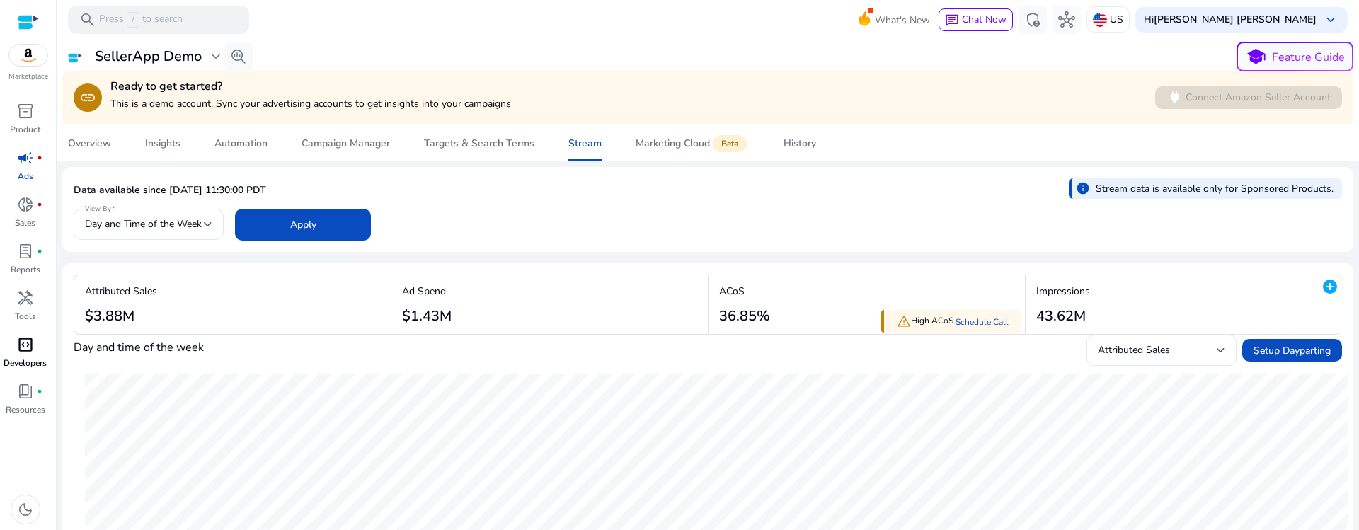
click at [23, 340] on span "code_blocks" at bounding box center [25, 344] width 17 height 17
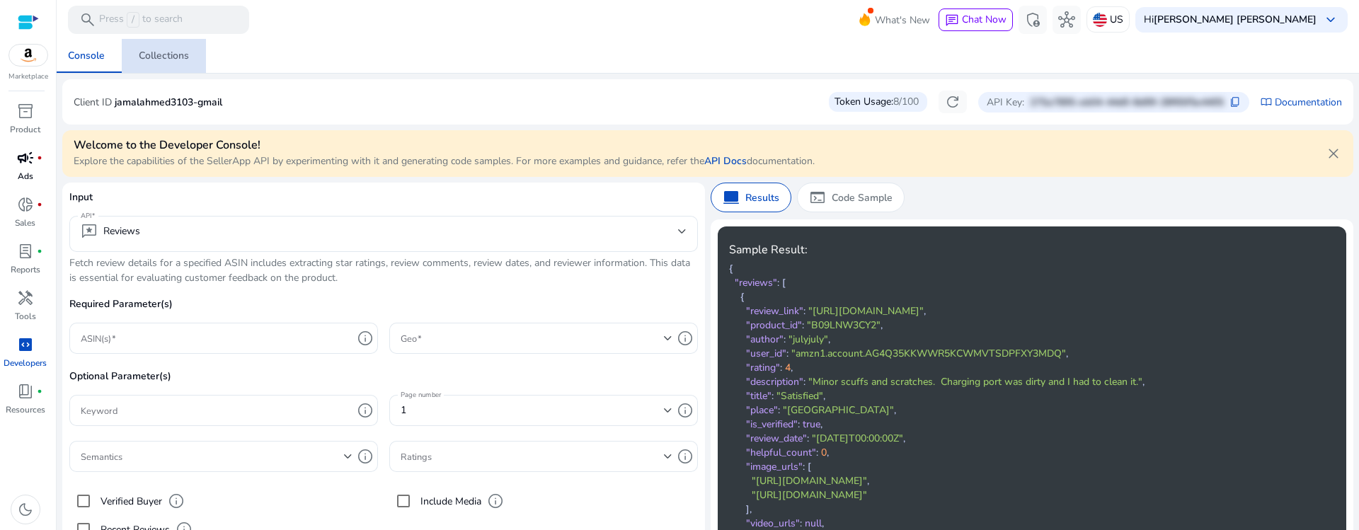
click at [173, 61] on div "Collections" at bounding box center [164, 56] width 50 height 10
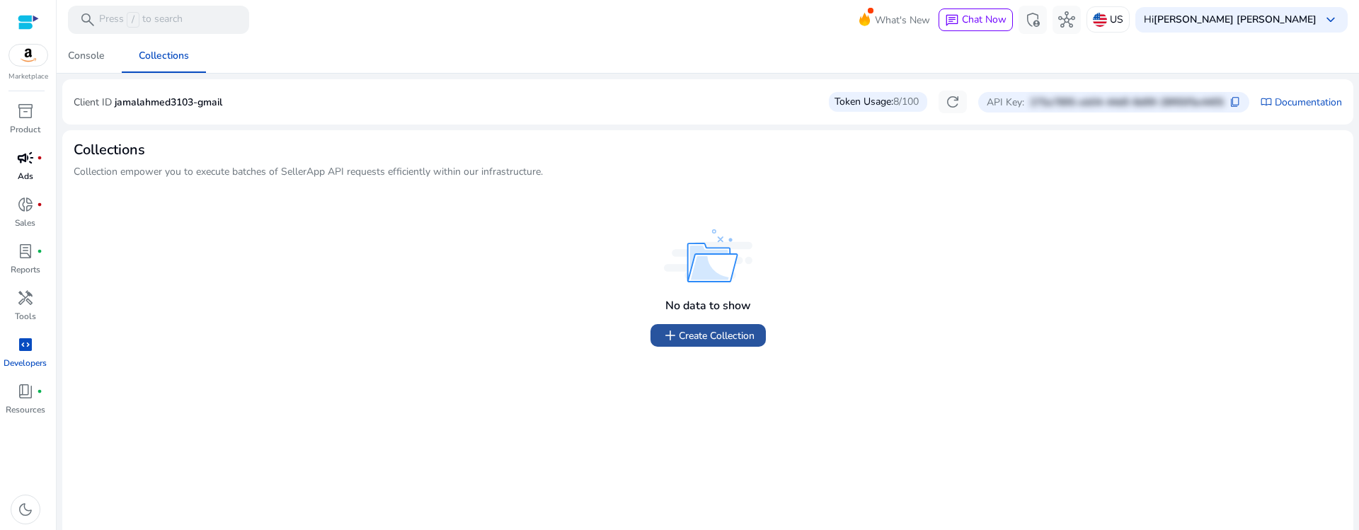
click at [678, 328] on span "add Create Collection" at bounding box center [708, 335] width 93 height 17
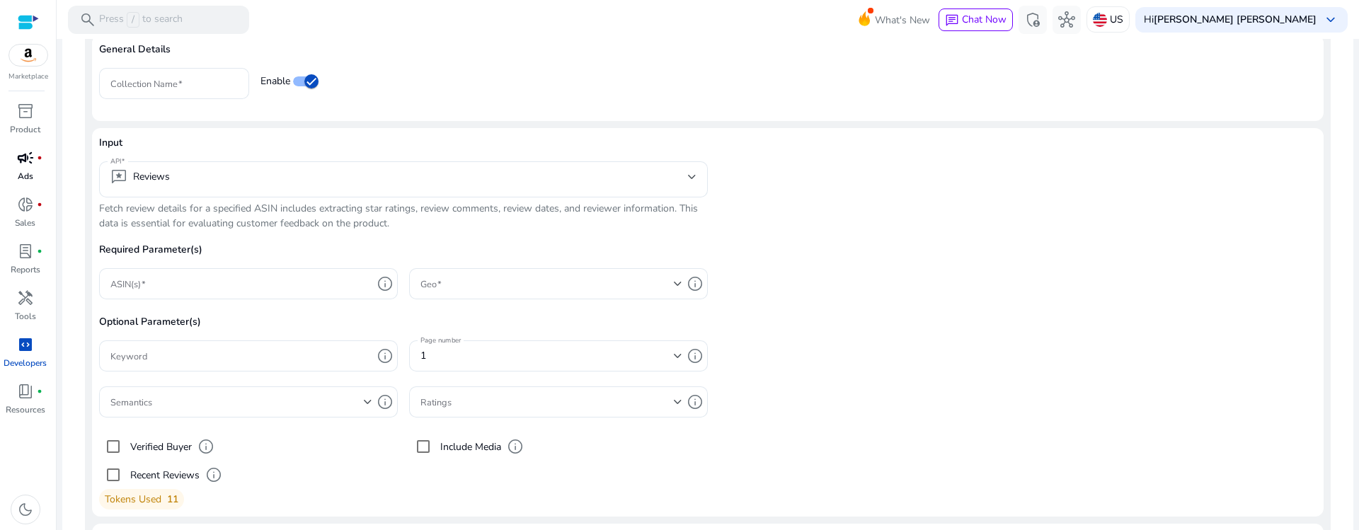
scroll to position [258, 0]
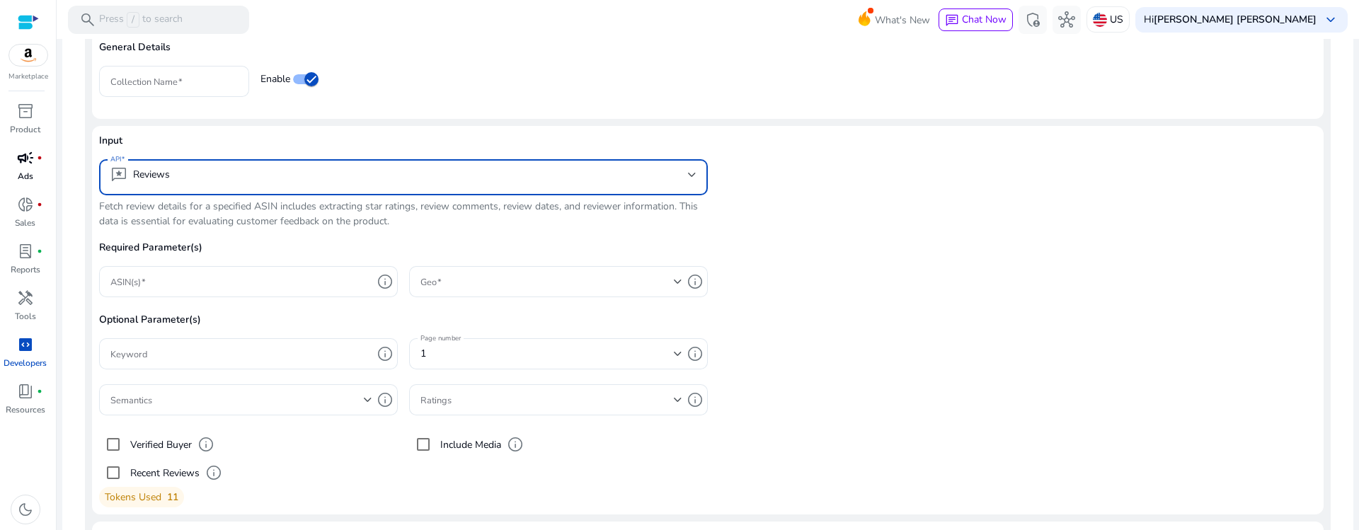
click at [176, 170] on mat-select-trigger "reviews Reviews" at bounding box center [399, 174] width 578 height 17
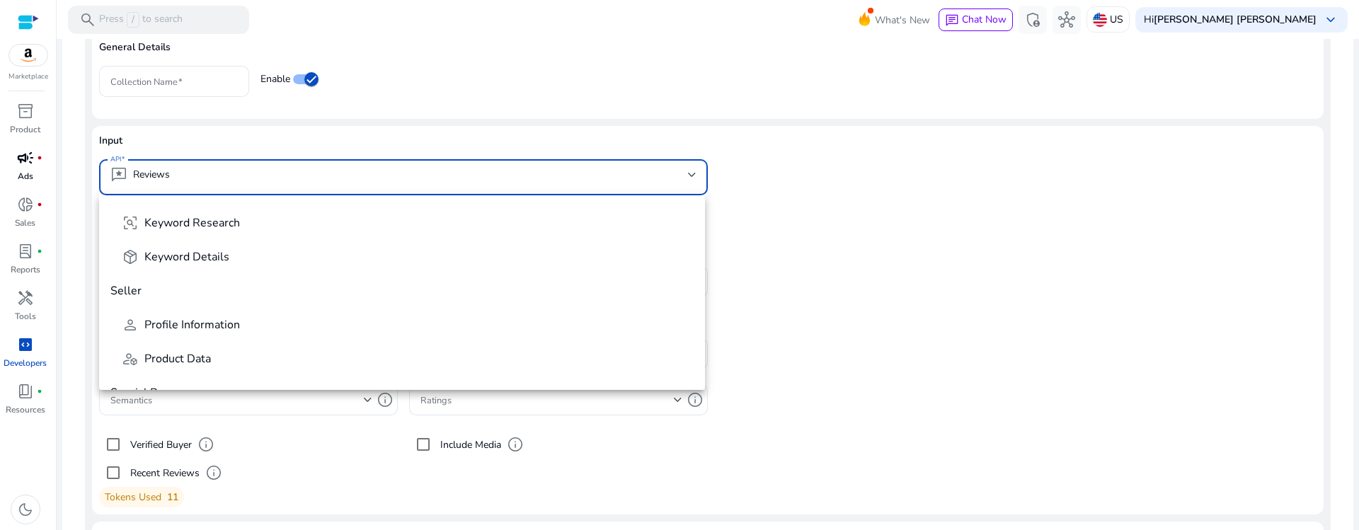
scroll to position [336, 0]
click at [1039, 235] on div at bounding box center [679, 265] width 1359 height 530
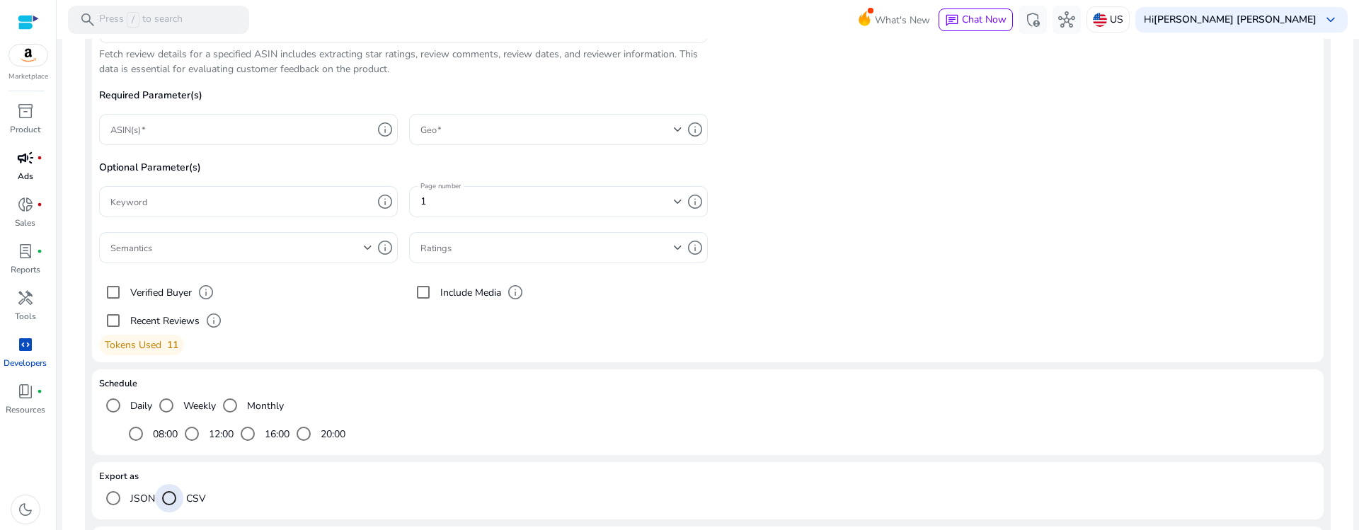
scroll to position [409, 0]
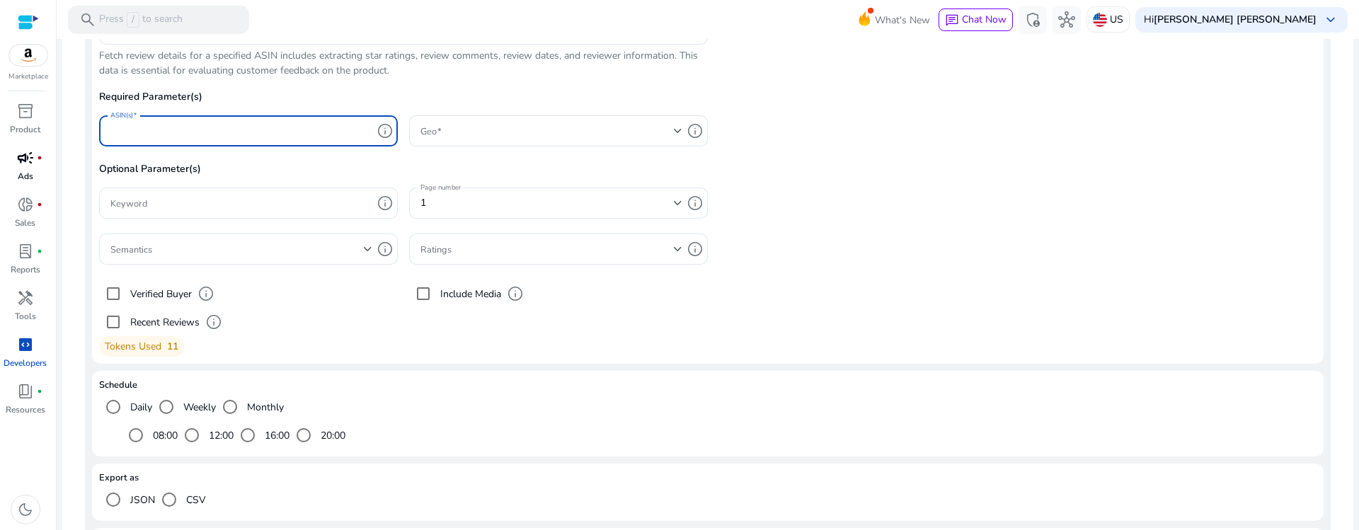
click at [203, 137] on input "ASIN(s)" at bounding box center [241, 131] width 262 height 16
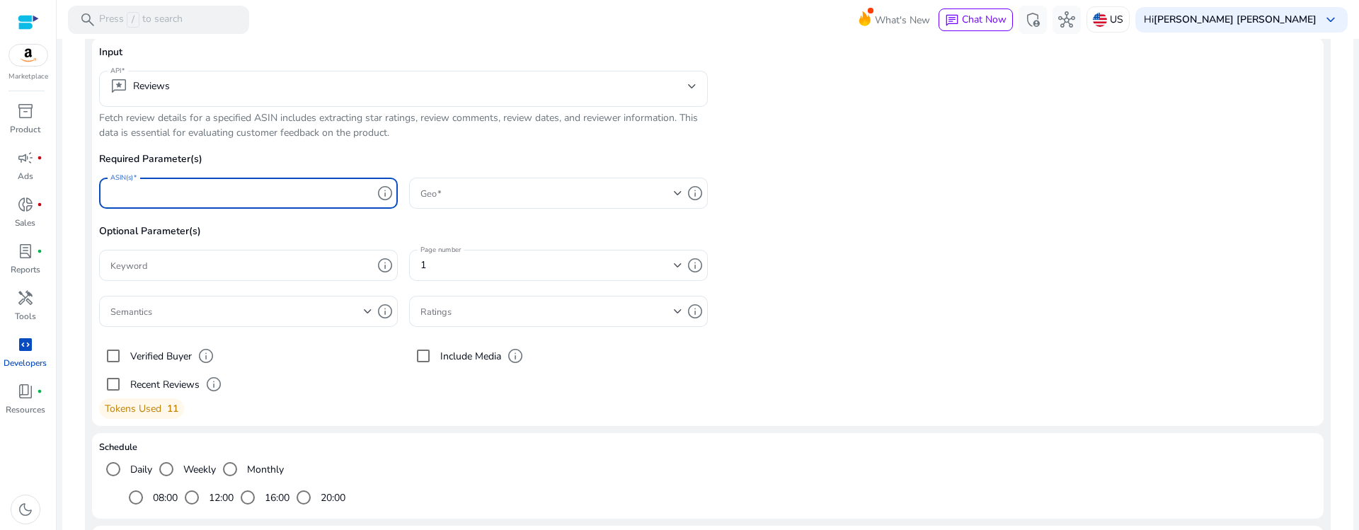
scroll to position [345, 0]
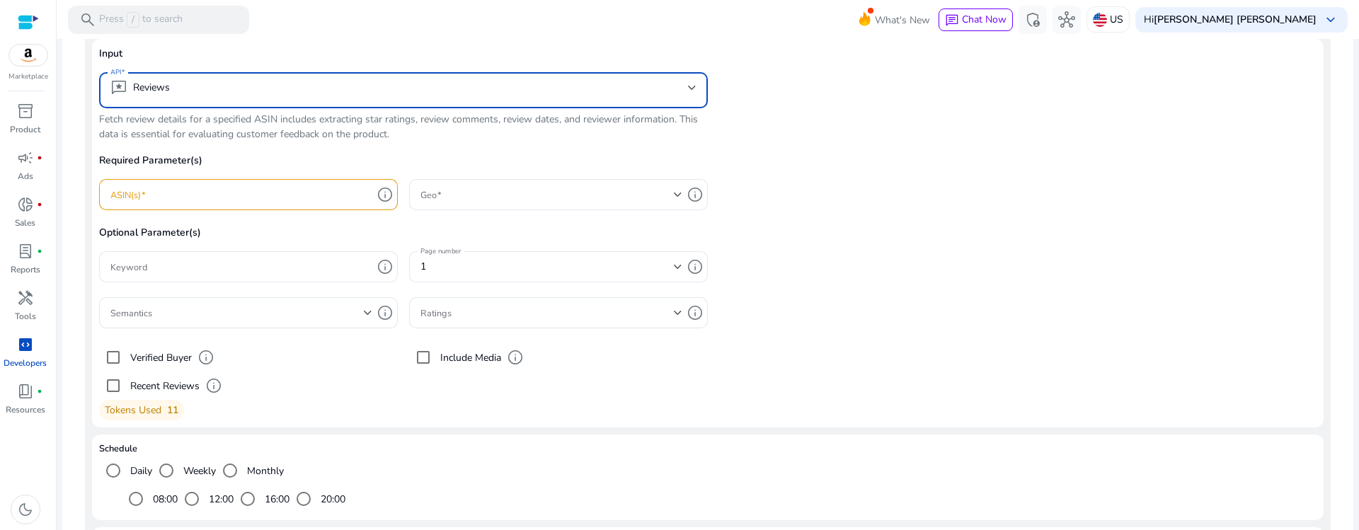
click at [217, 92] on mat-select-trigger "reviews Reviews" at bounding box center [399, 87] width 578 height 17
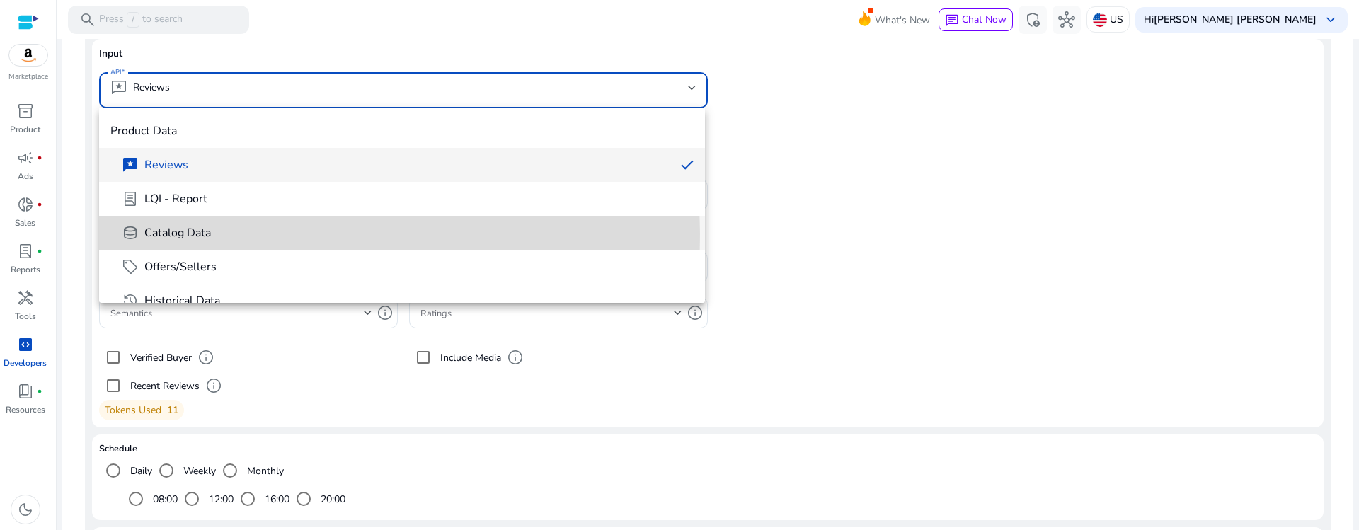
click at [192, 234] on span "database Catalog Data" at bounding box center [408, 232] width 572 height 17
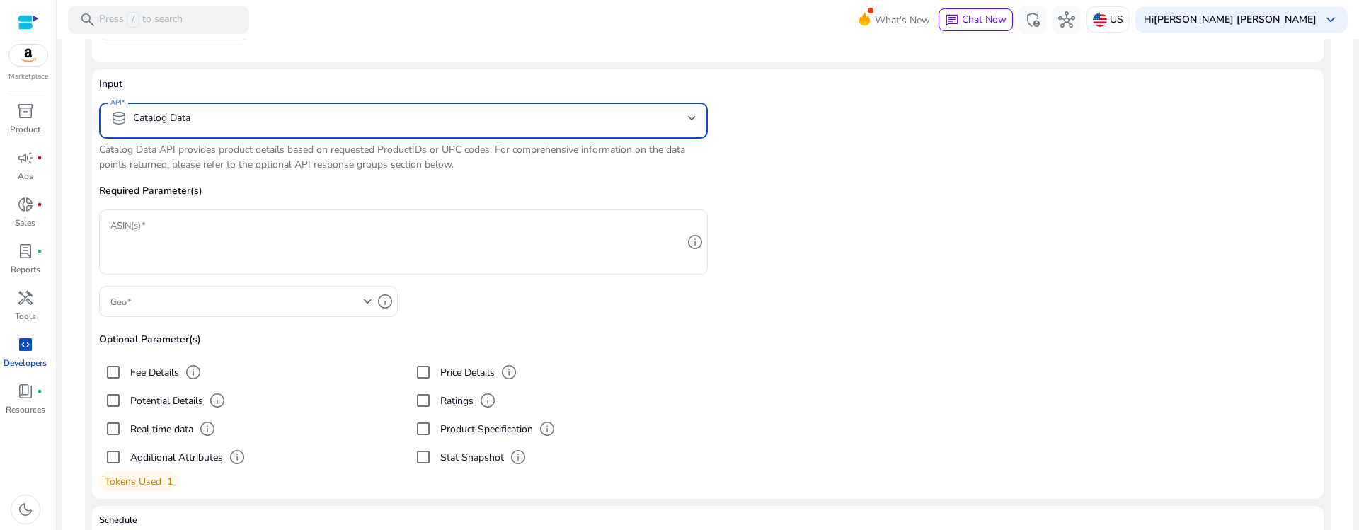
scroll to position [314, 0]
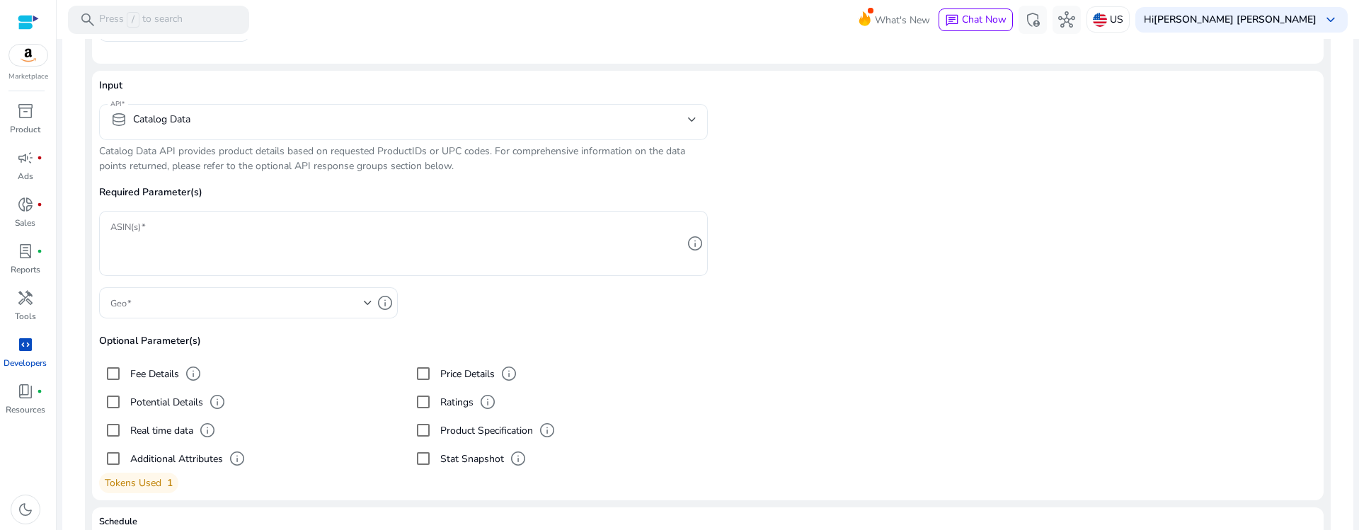
click at [214, 135] on div "database Catalog Data" at bounding box center [403, 122] width 586 height 36
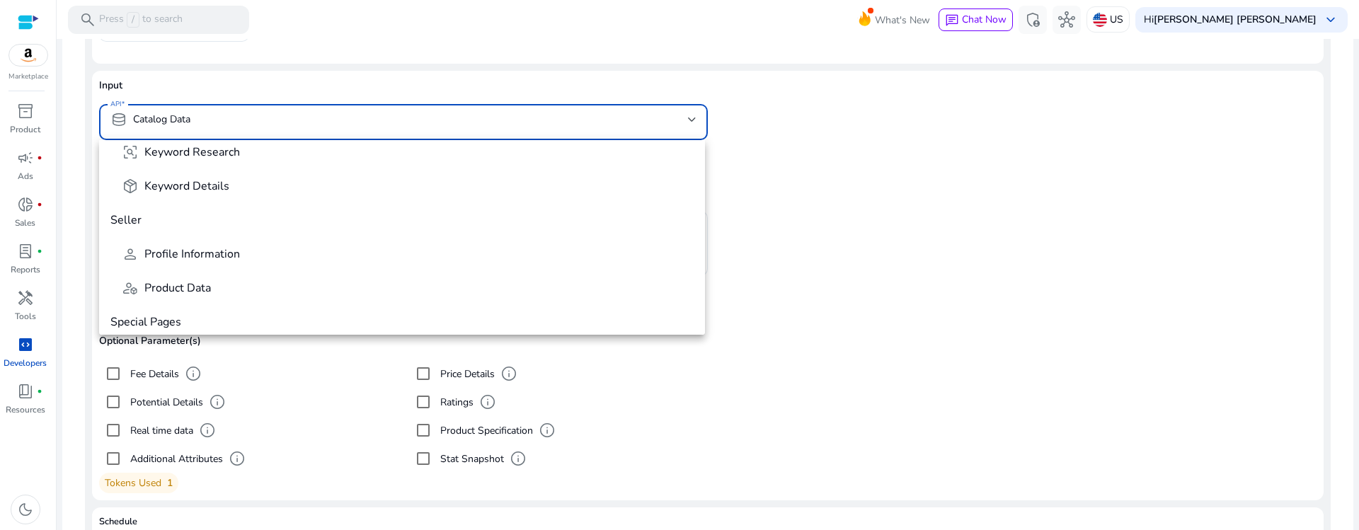
scroll to position [428, 0]
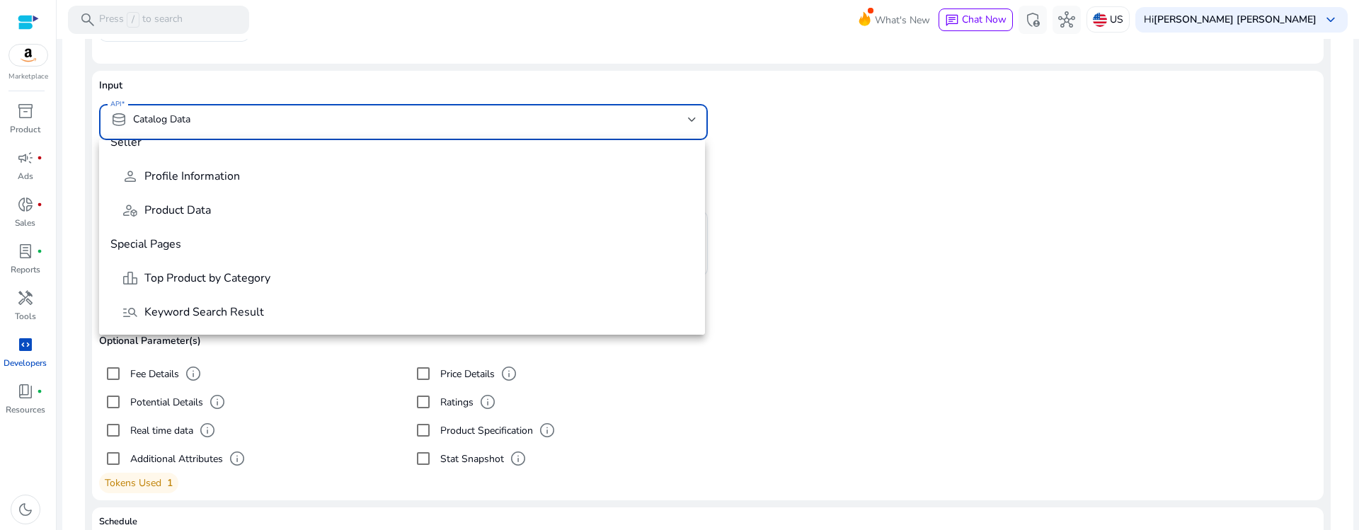
click at [29, 168] on div at bounding box center [679, 265] width 1359 height 530
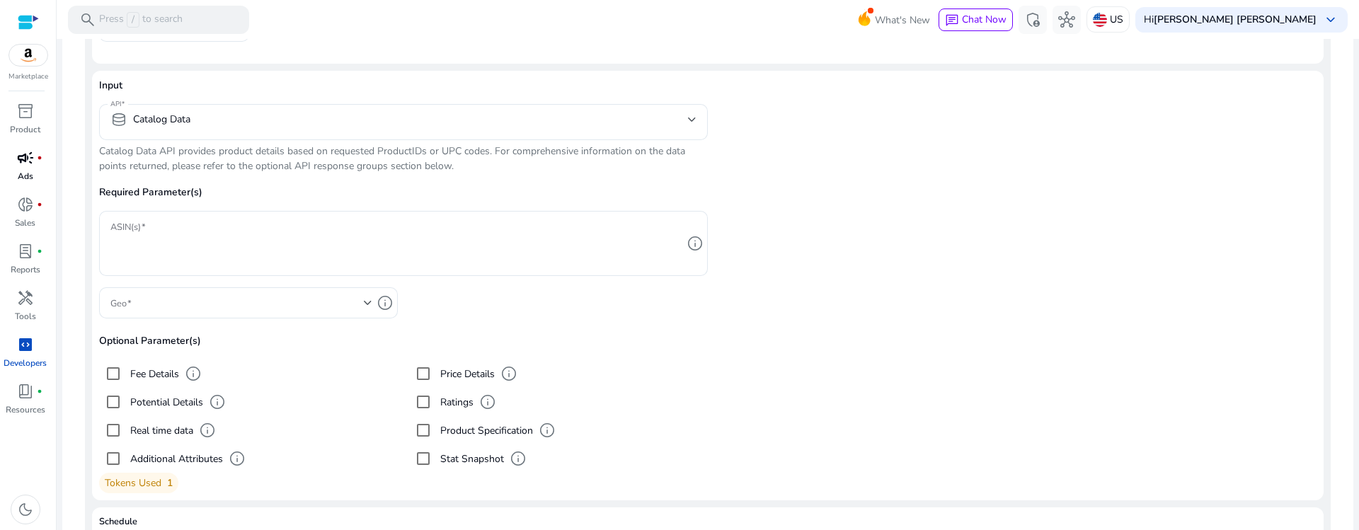
click at [29, 168] on div "campaign fiber_manual_record" at bounding box center [26, 158] width 40 height 23
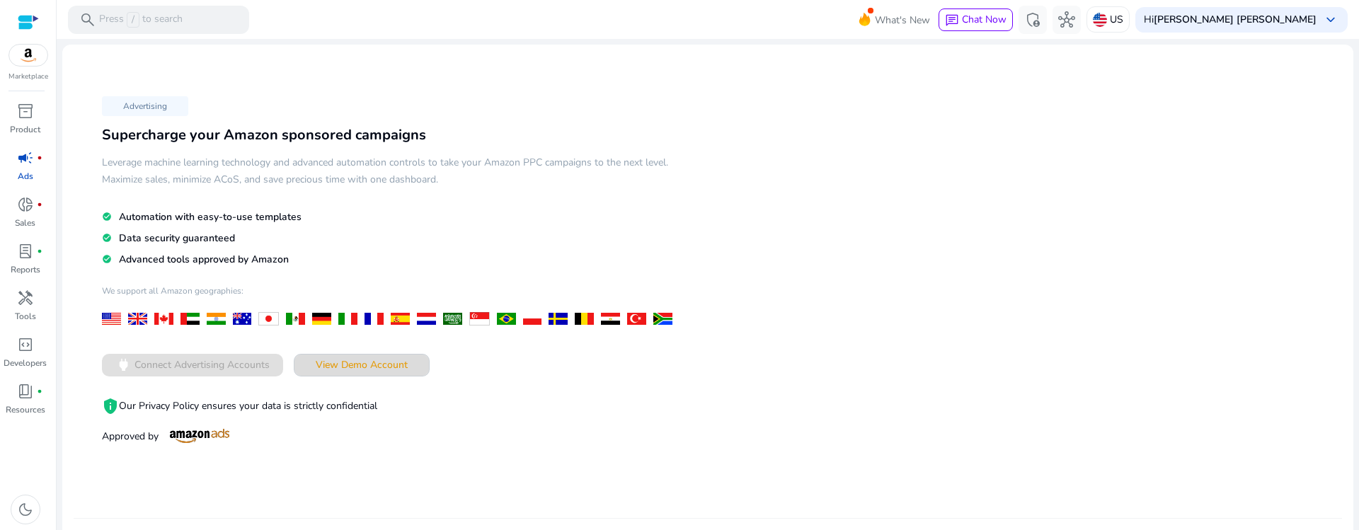
click at [340, 369] on span "View Demo Account" at bounding box center [362, 365] width 92 height 15
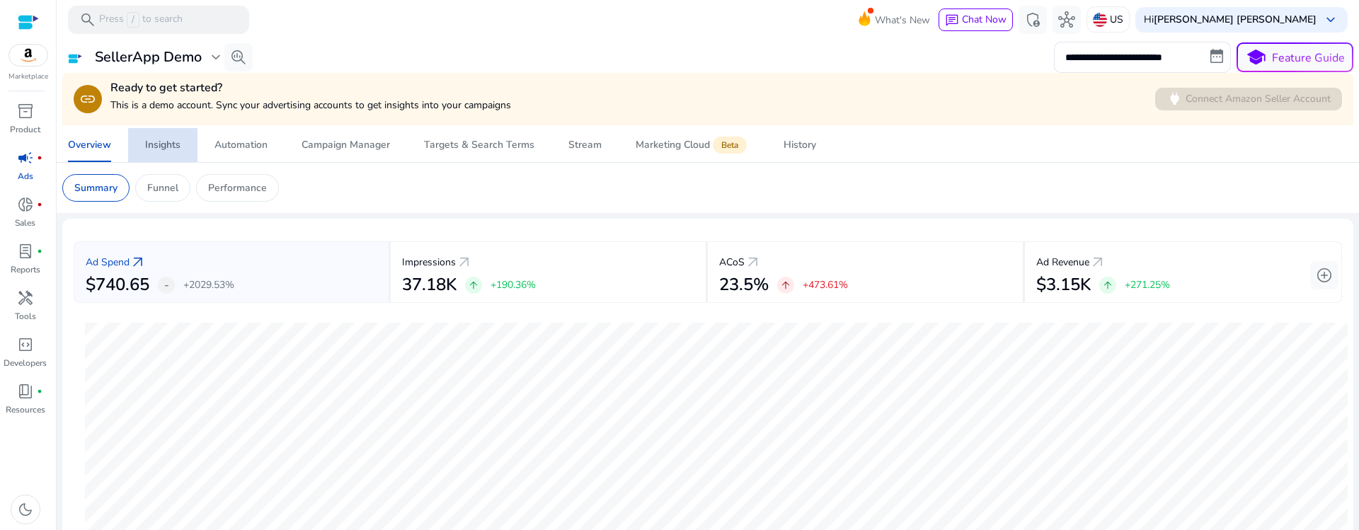
click at [169, 140] on div "Insights" at bounding box center [162, 145] width 35 height 10
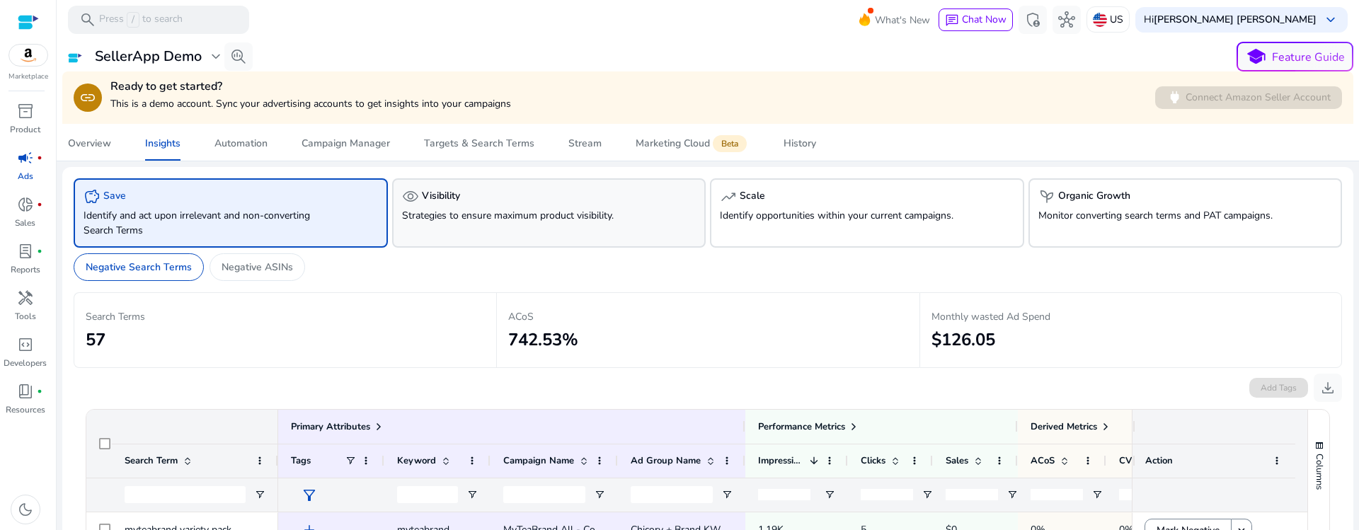
click at [445, 217] on p "Strategies to ensure maximum product visibility." at bounding box center [524, 215] width 245 height 15
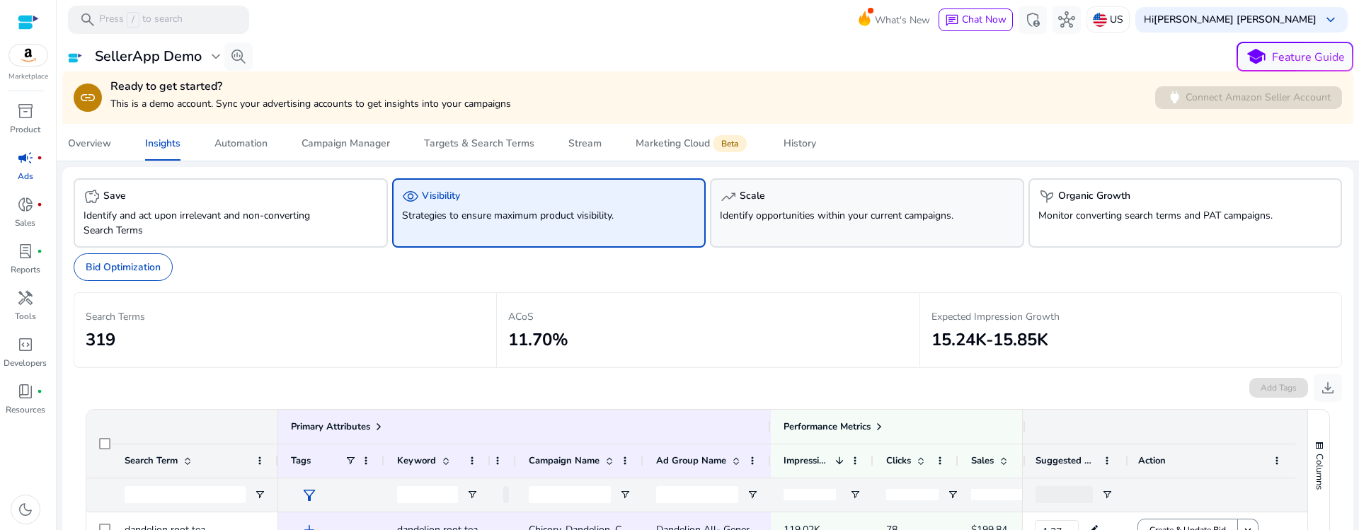
click at [811, 192] on div "trending_up Scale" at bounding box center [867, 196] width 295 height 17
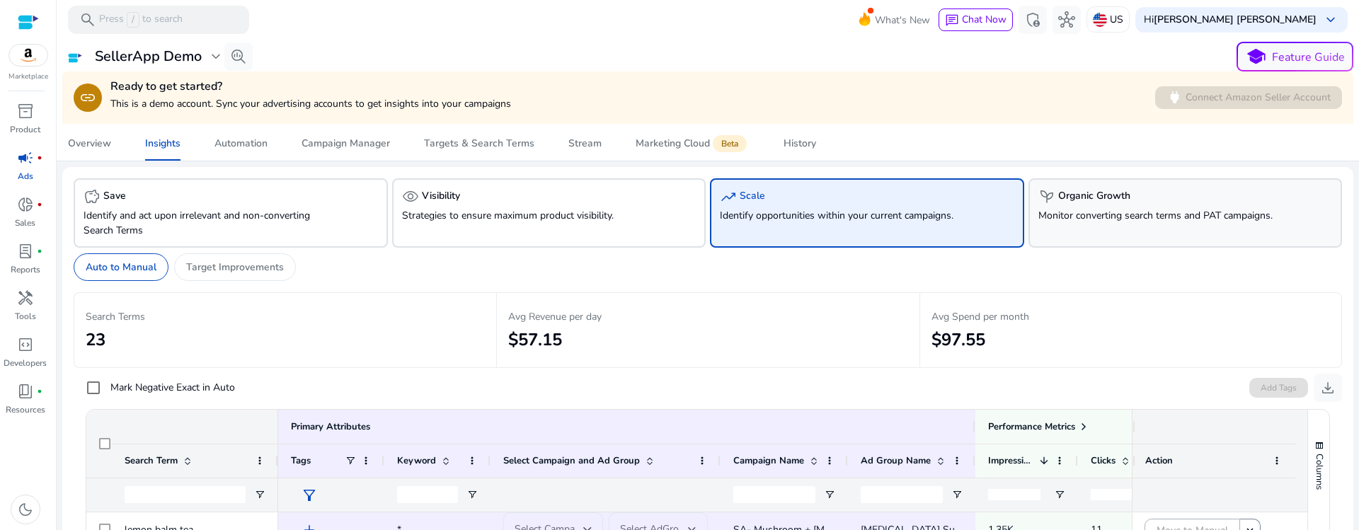
click at [1099, 183] on div "psychiatry Organic Growth Monitor converting search terms and PAT campaigns." at bounding box center [1186, 212] width 314 height 69
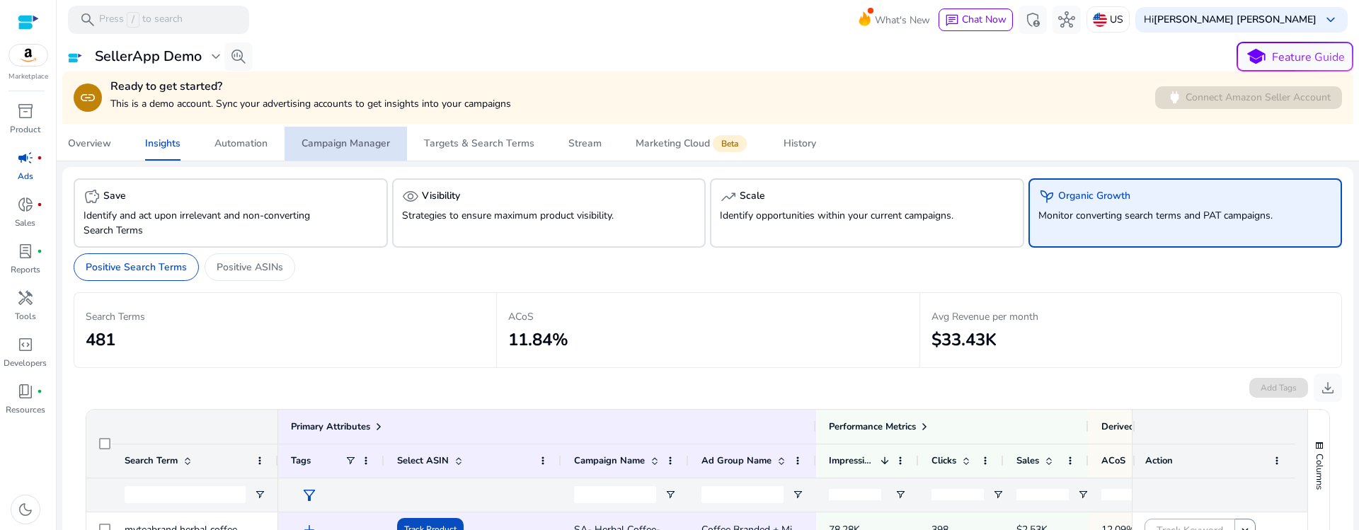
click at [339, 143] on div "Campaign Manager" at bounding box center [346, 144] width 88 height 10
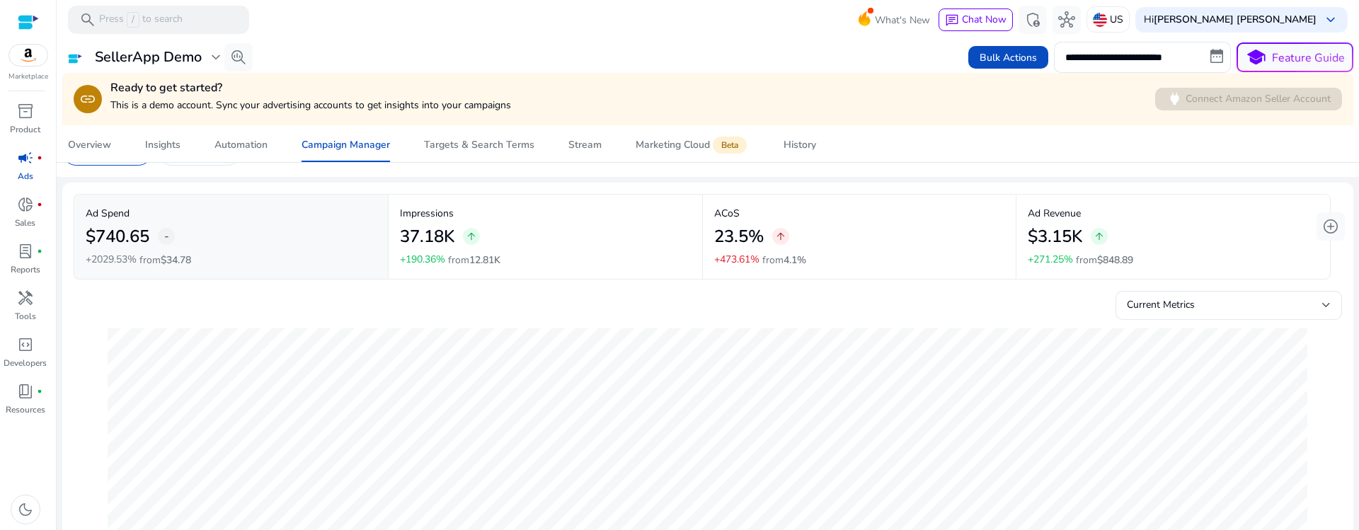
scroll to position [32, 0]
click at [558, 144] on link "Stream" at bounding box center [585, 145] width 67 height 34
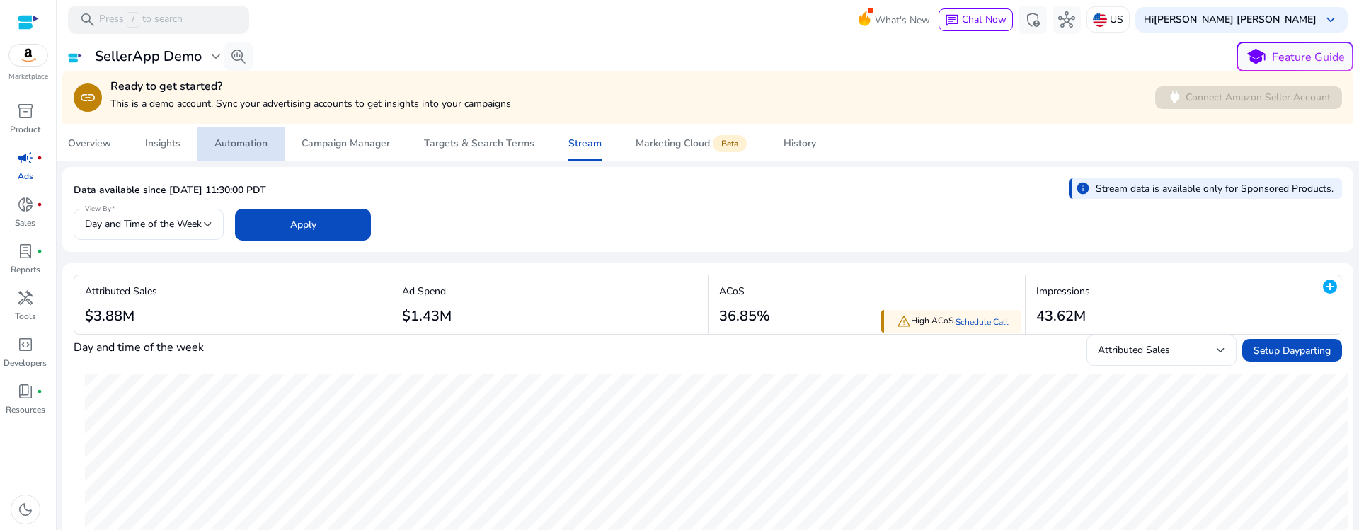
click at [240, 157] on span "Automation" at bounding box center [241, 144] width 53 height 34
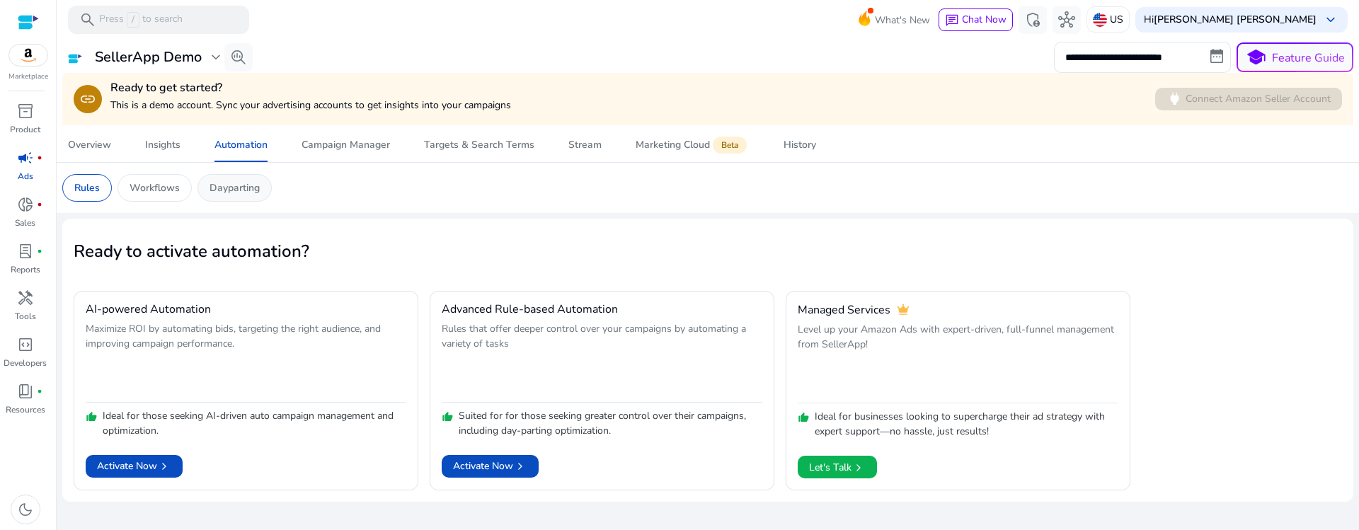
click at [236, 198] on div "Dayparting" at bounding box center [235, 188] width 74 height 28
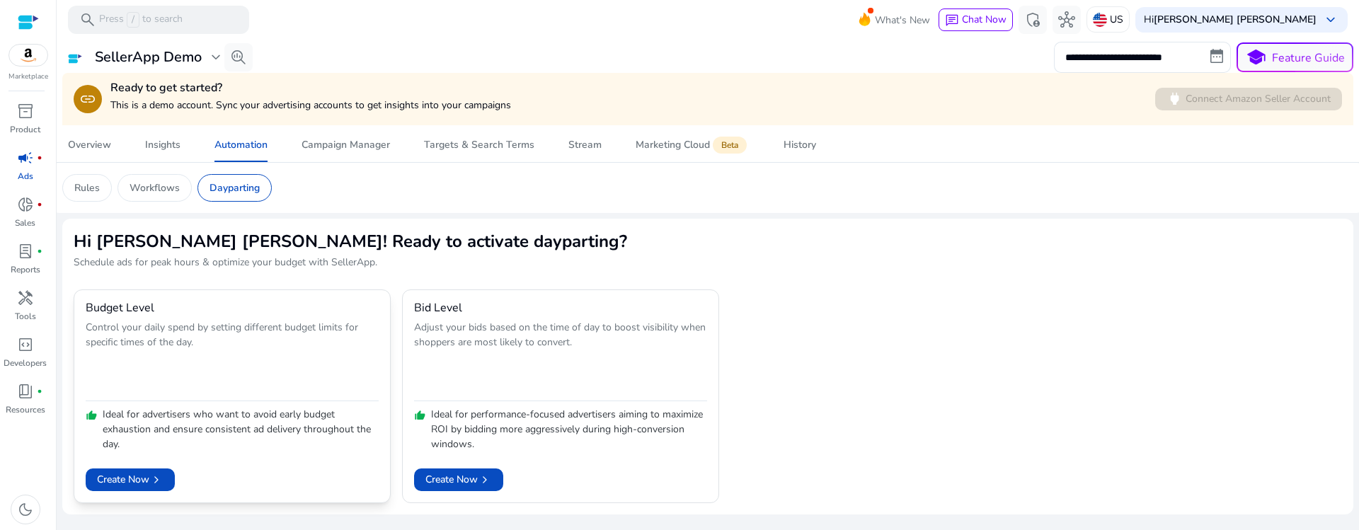
click at [92, 310] on h4 "Budget Level" at bounding box center [120, 308] width 69 height 13
click at [435, 304] on h4 "Bid Level" at bounding box center [438, 308] width 48 height 13
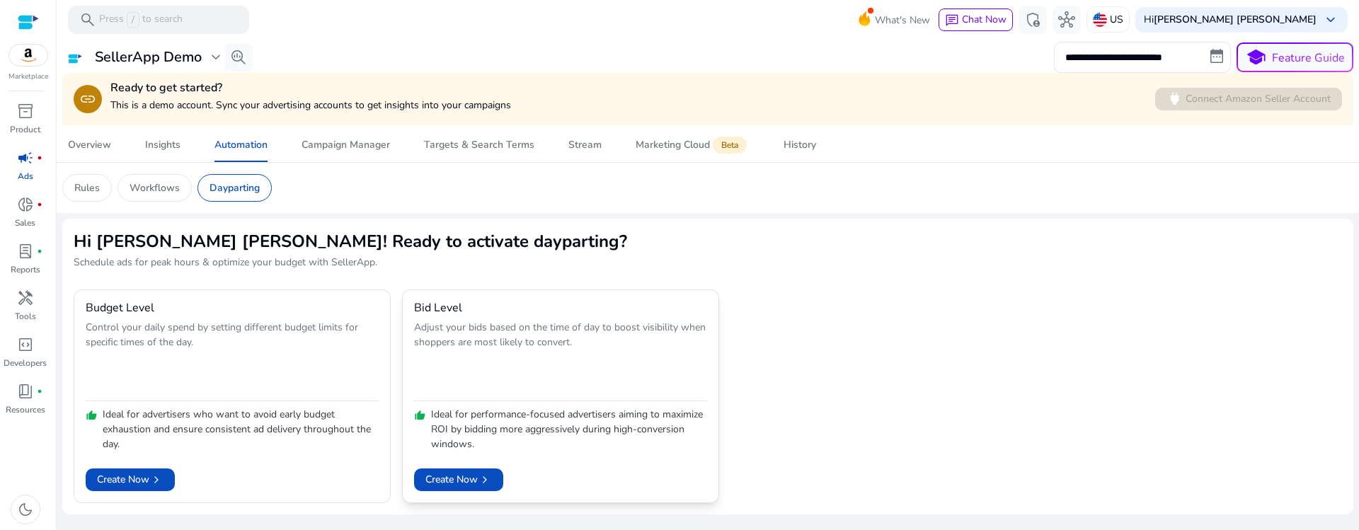
click at [435, 304] on h4 "Bid Level" at bounding box center [438, 308] width 48 height 13
click at [156, 189] on p "Workflows" at bounding box center [155, 188] width 50 height 15
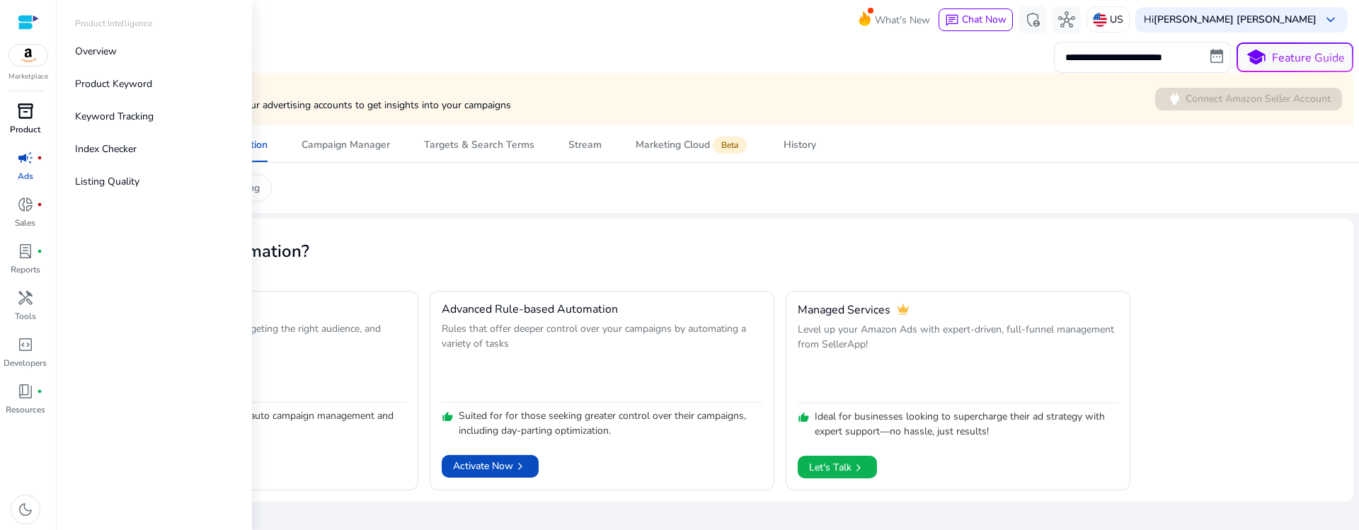
click at [27, 130] on p "Product" at bounding box center [25, 129] width 30 height 13
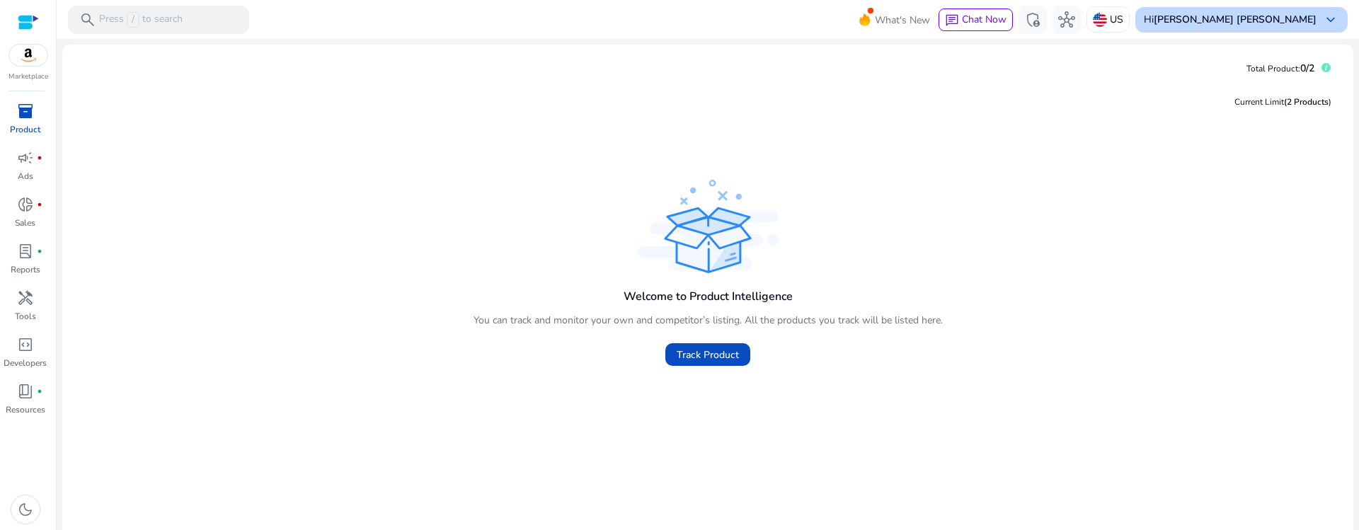
click at [1264, 30] on div "Hi Jamal Ahmed Shaikh keyboard_arrow_down" at bounding box center [1242, 19] width 212 height 25
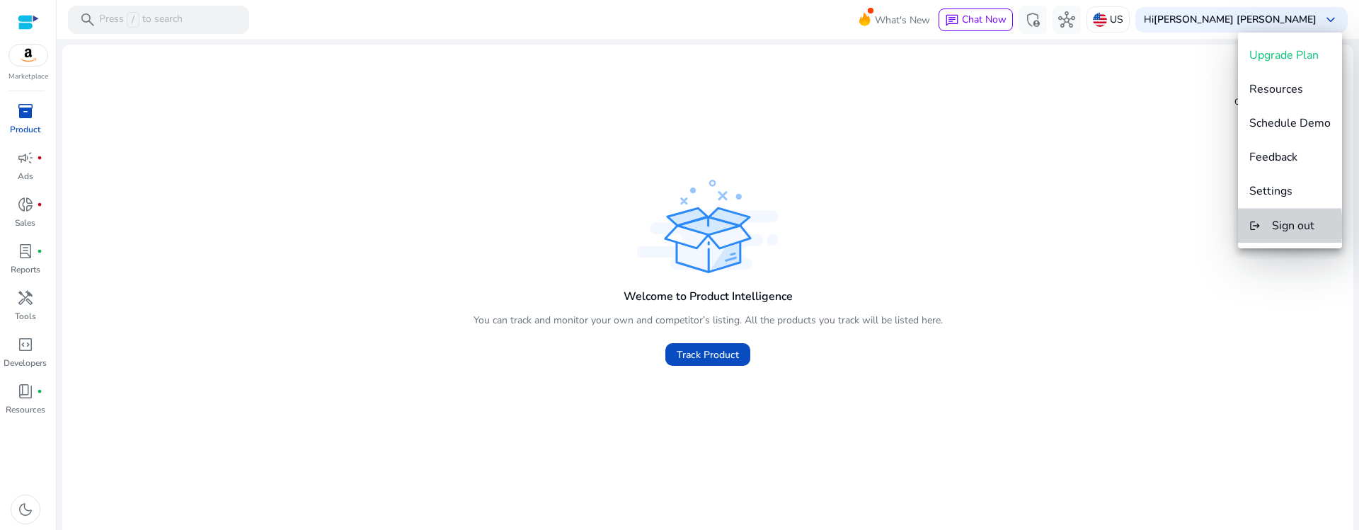
click at [1267, 227] on button "logout Sign out" at bounding box center [1290, 226] width 104 height 34
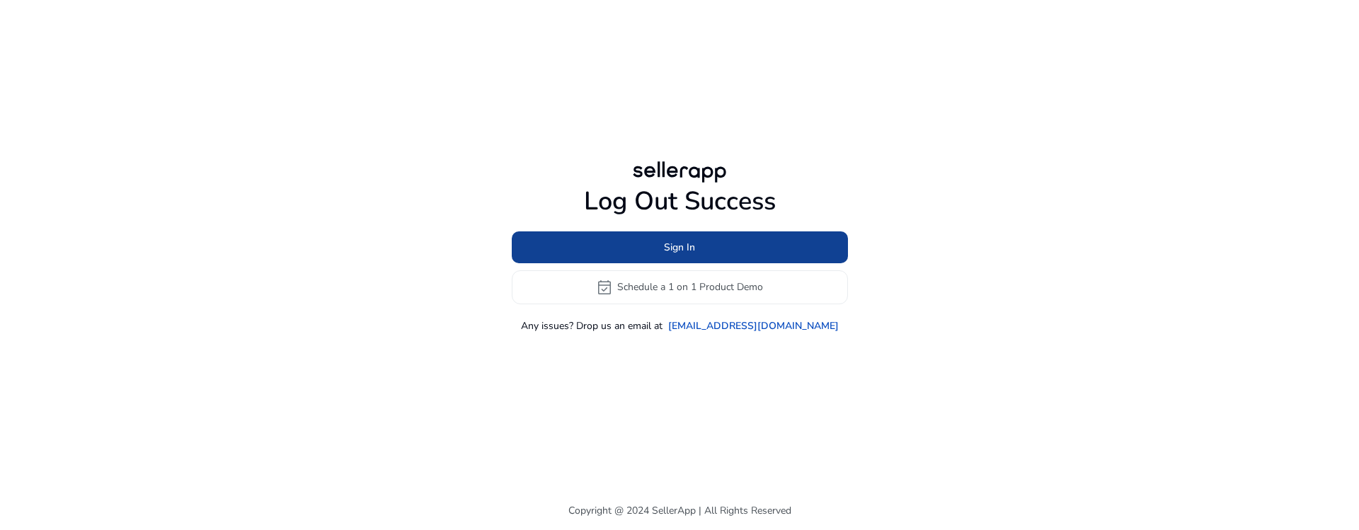
drag, startPoint x: 661, startPoint y: 227, endPoint x: 673, endPoint y: 236, distance: 14.6
click at [673, 236] on div "Log Out Success Sign In event_available Schedule a 1 on 1 Product Demo Any issu…" at bounding box center [680, 259] width 336 height 147
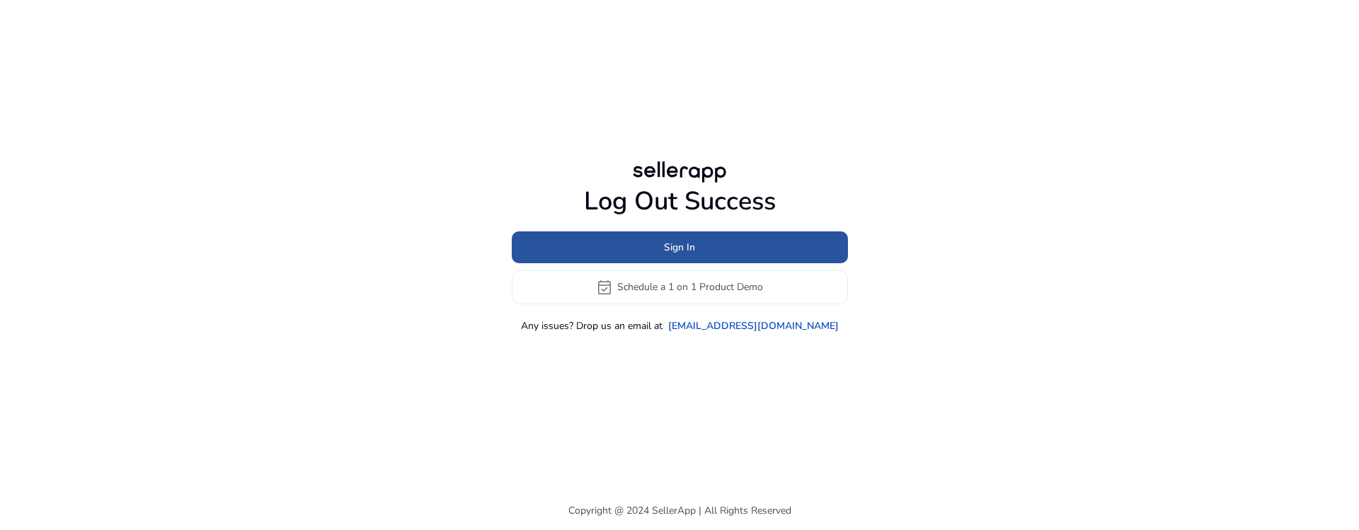
click at [673, 236] on span at bounding box center [680, 247] width 336 height 34
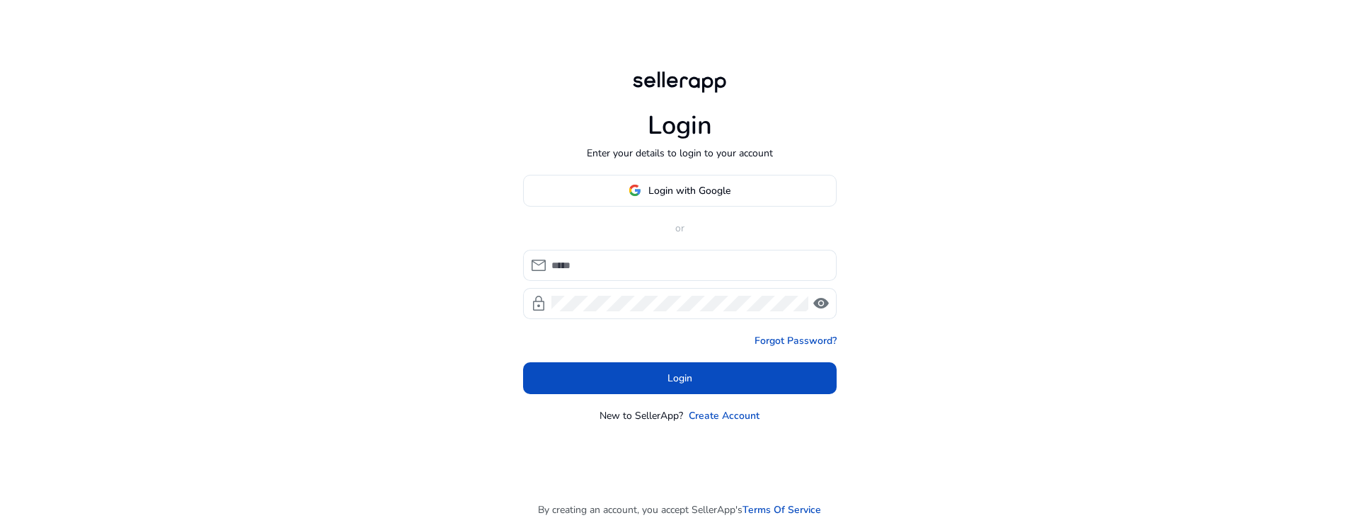
type input "**********"
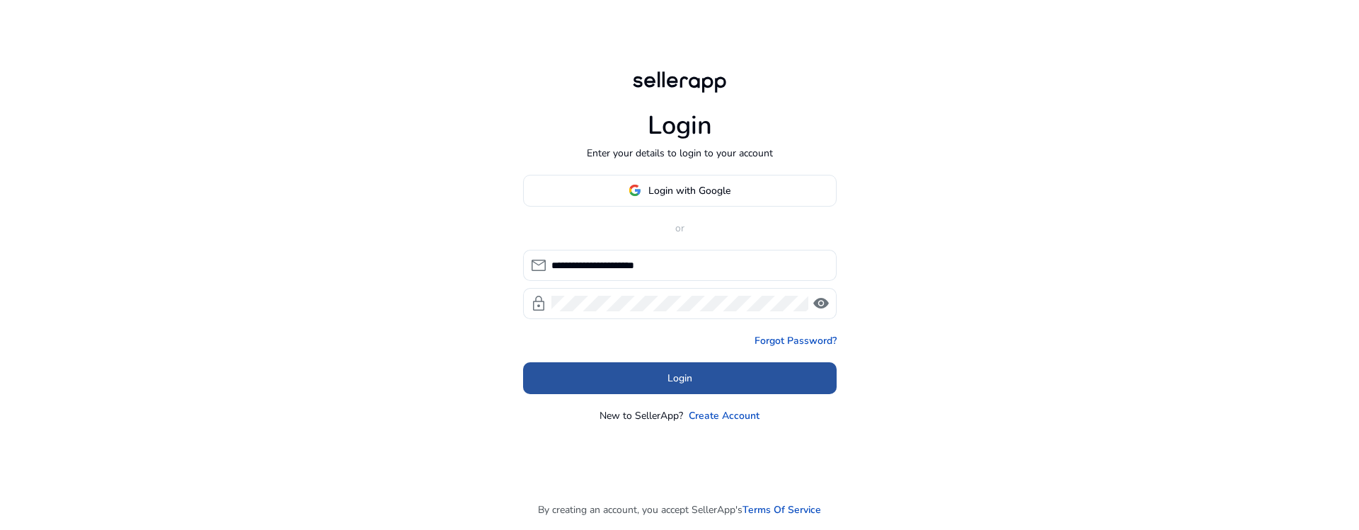
click at [627, 369] on span at bounding box center [680, 378] width 314 height 34
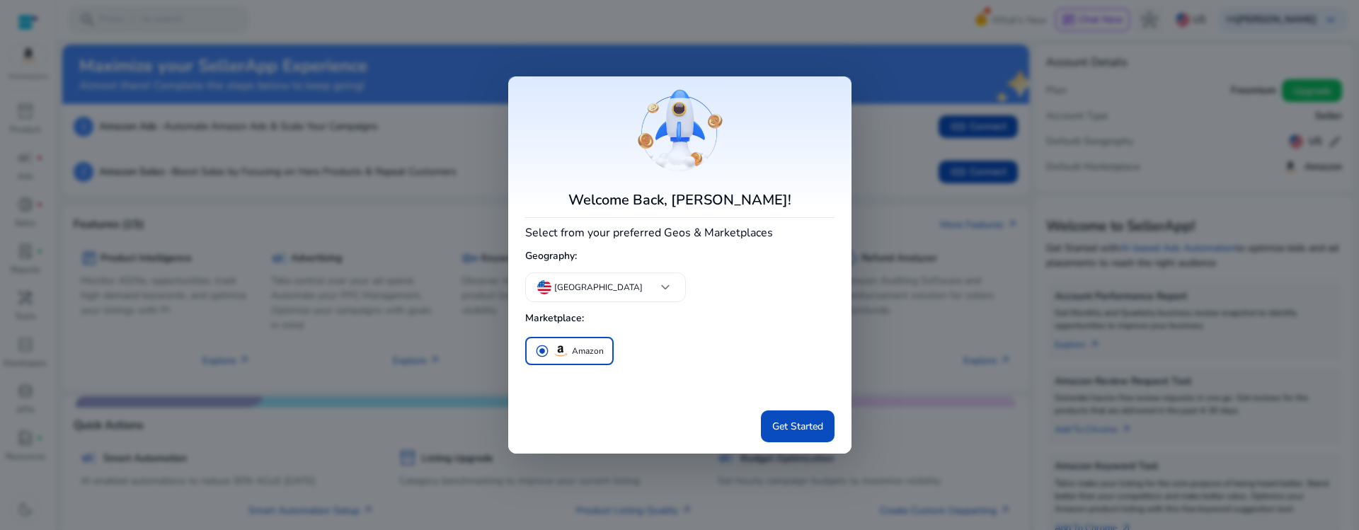
click at [16, 113] on div at bounding box center [679, 265] width 1359 height 530
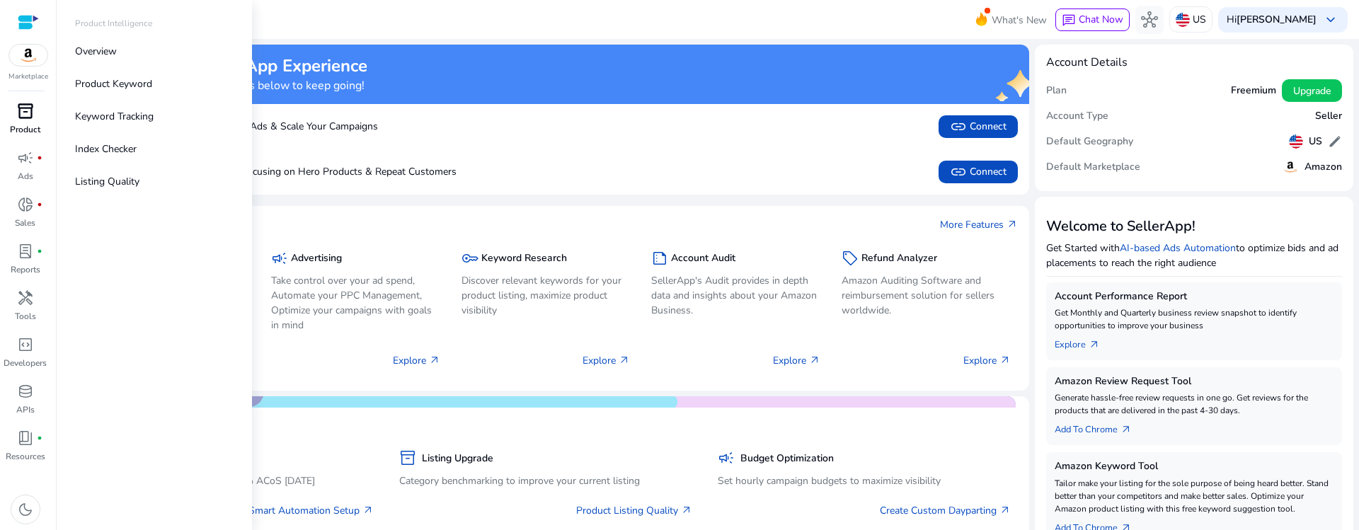
click at [21, 112] on span "inventory_2" at bounding box center [25, 111] width 17 height 17
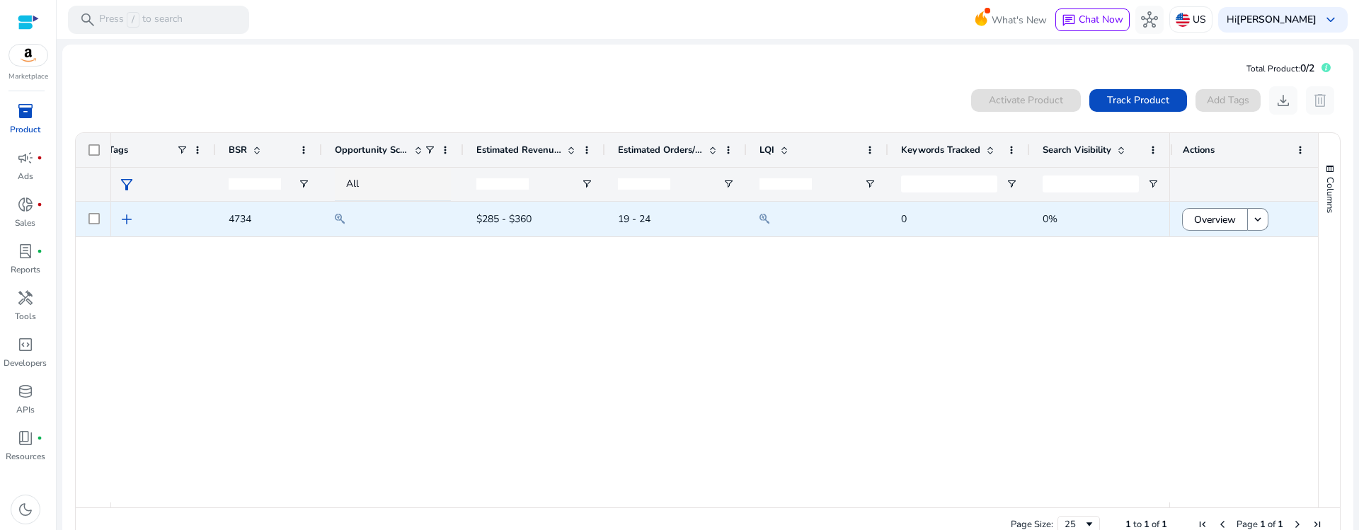
scroll to position [0, 478]
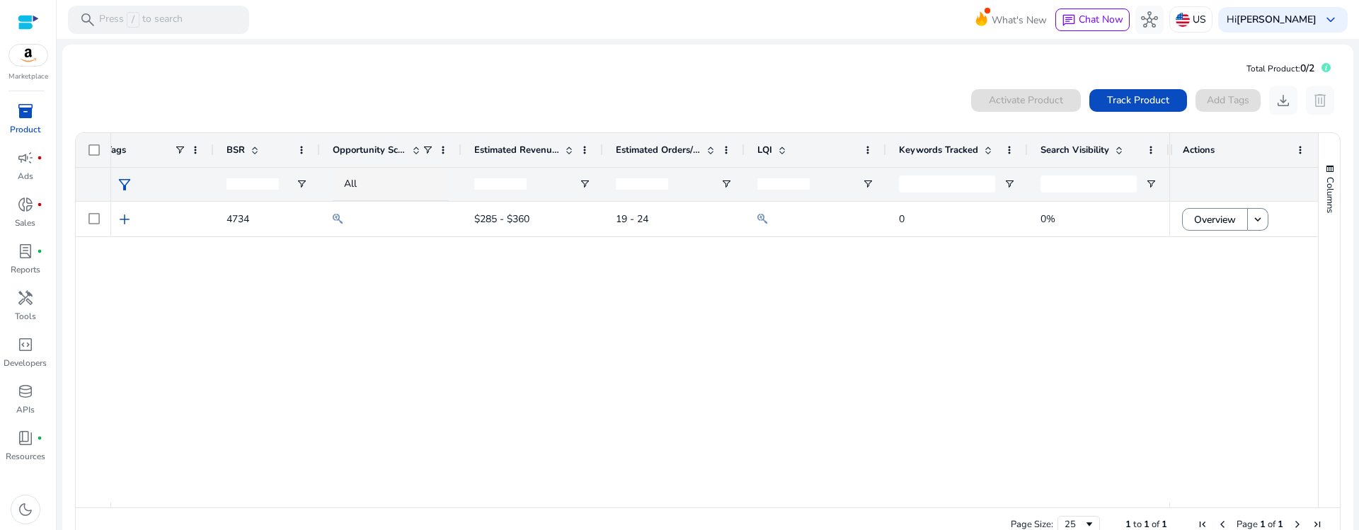
click at [815, 241] on div "B0DVM2X1S6 .st0{fill:#2c8af8} add 4734 $285 - $360 19 - 24 0 0% $15.99 Yalomi" at bounding box center [640, 352] width 1058 height 301
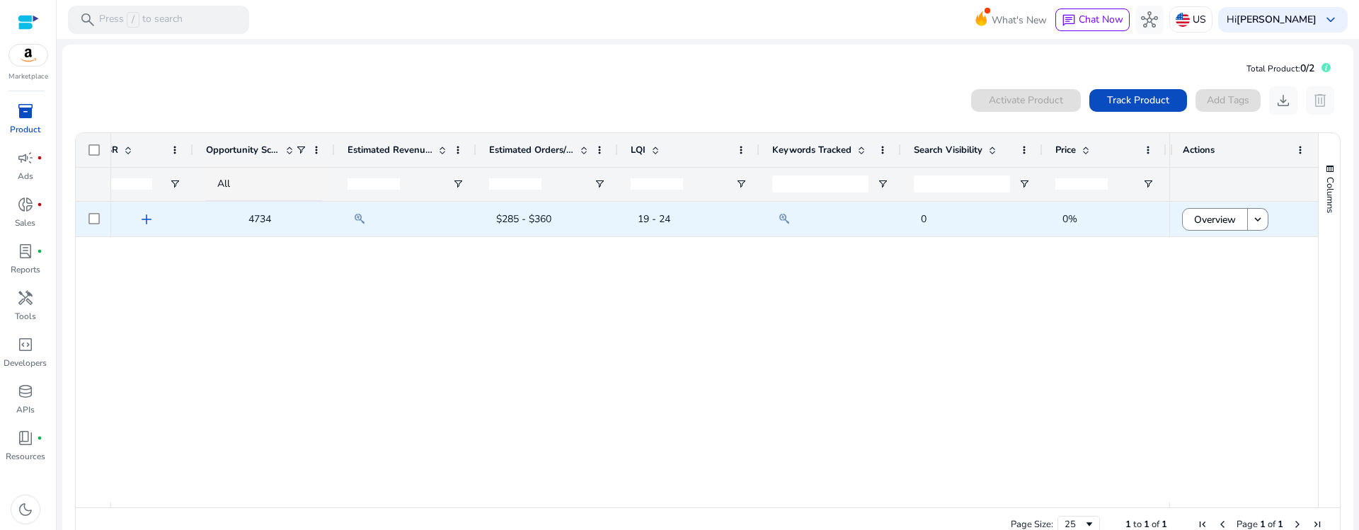
scroll to position [0, 0]
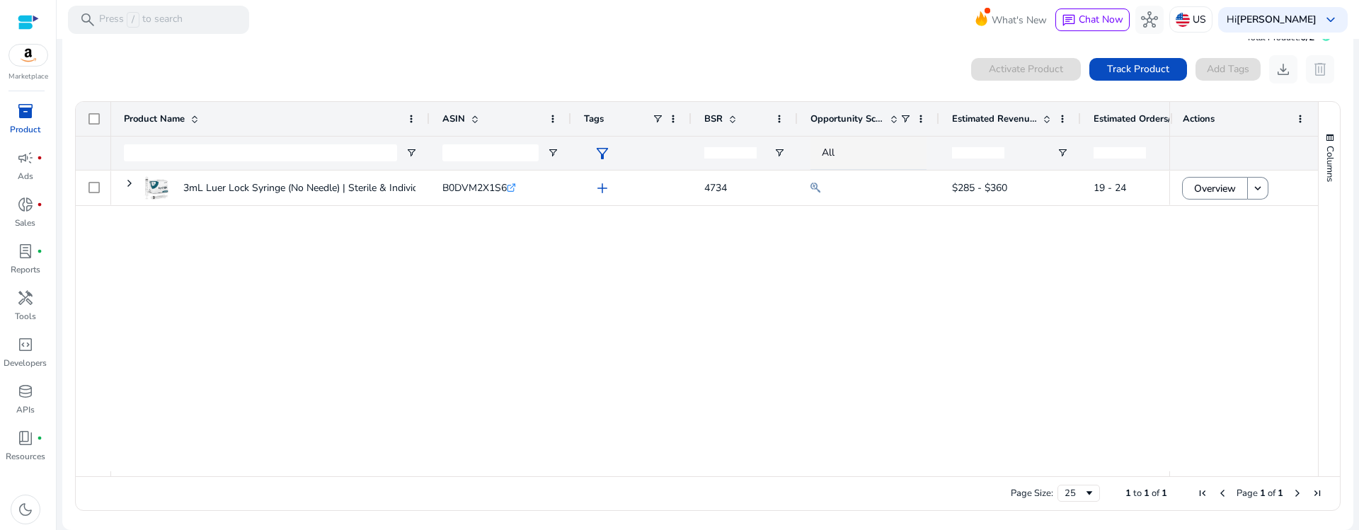
click at [1069, 481] on div "Page Size: 25 1 to 1 of 1 Page 1 of 1" at bounding box center [708, 493] width 1264 height 34
click at [1069, 495] on div "25" at bounding box center [1074, 493] width 19 height 13
